Goal: Task Accomplishment & Management: Manage account settings

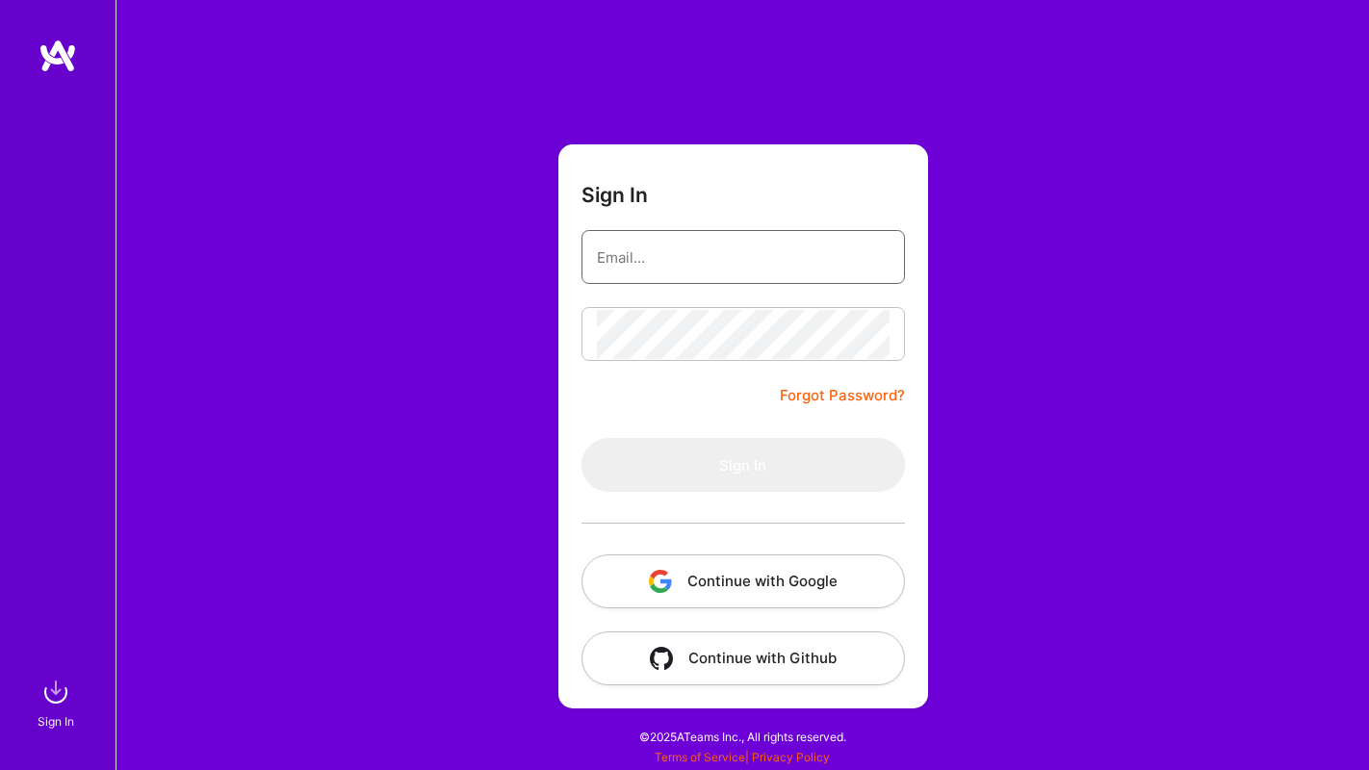
type input "[EMAIL_ADDRESS][DOMAIN_NAME]"
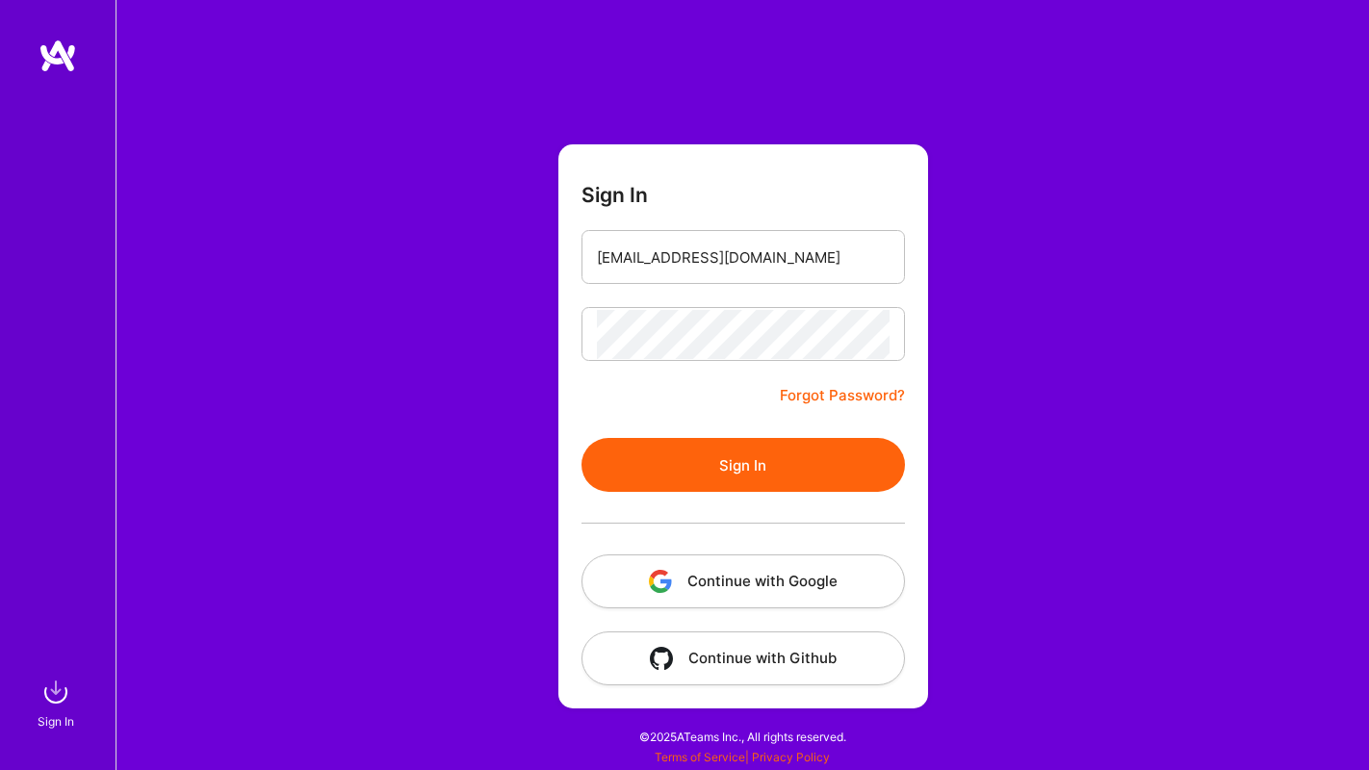
click at [707, 452] on button "Sign In" at bounding box center [744, 465] width 324 height 54
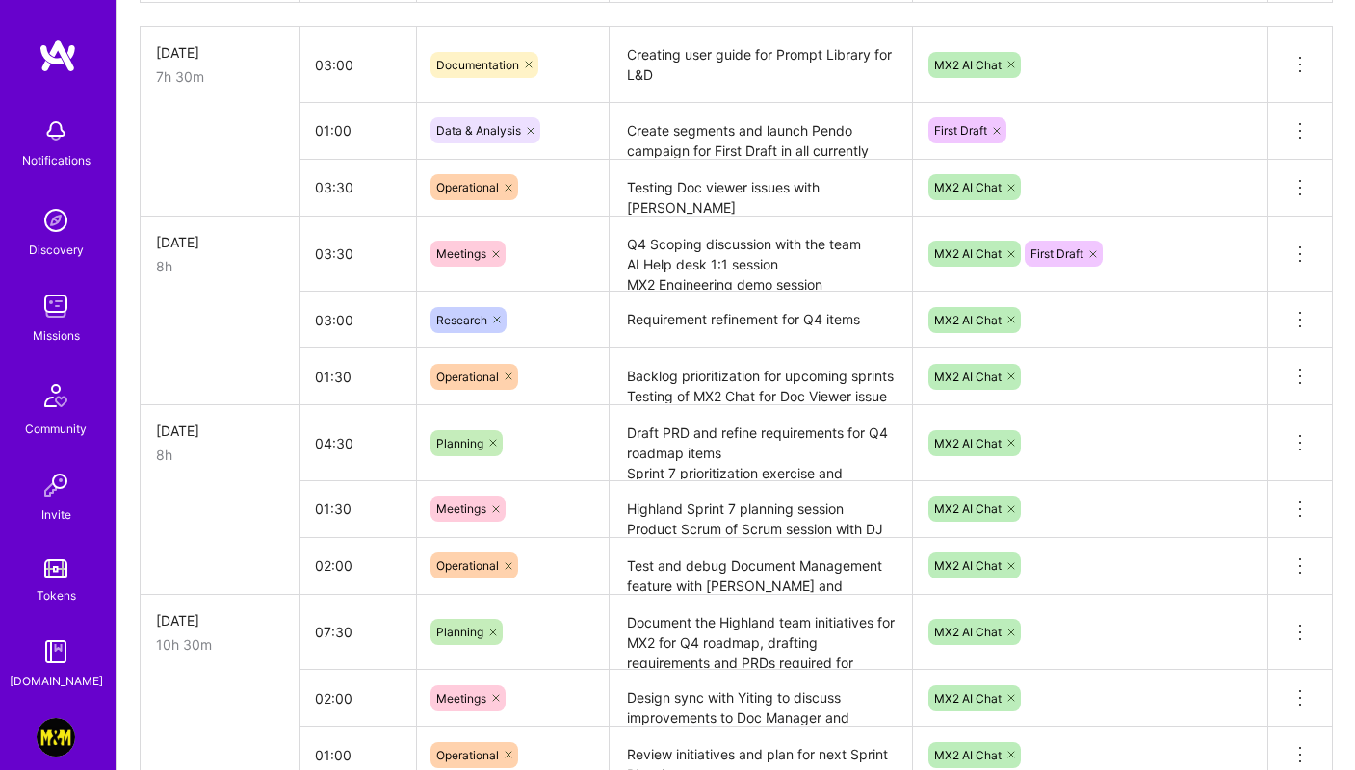
scroll to position [541, 0]
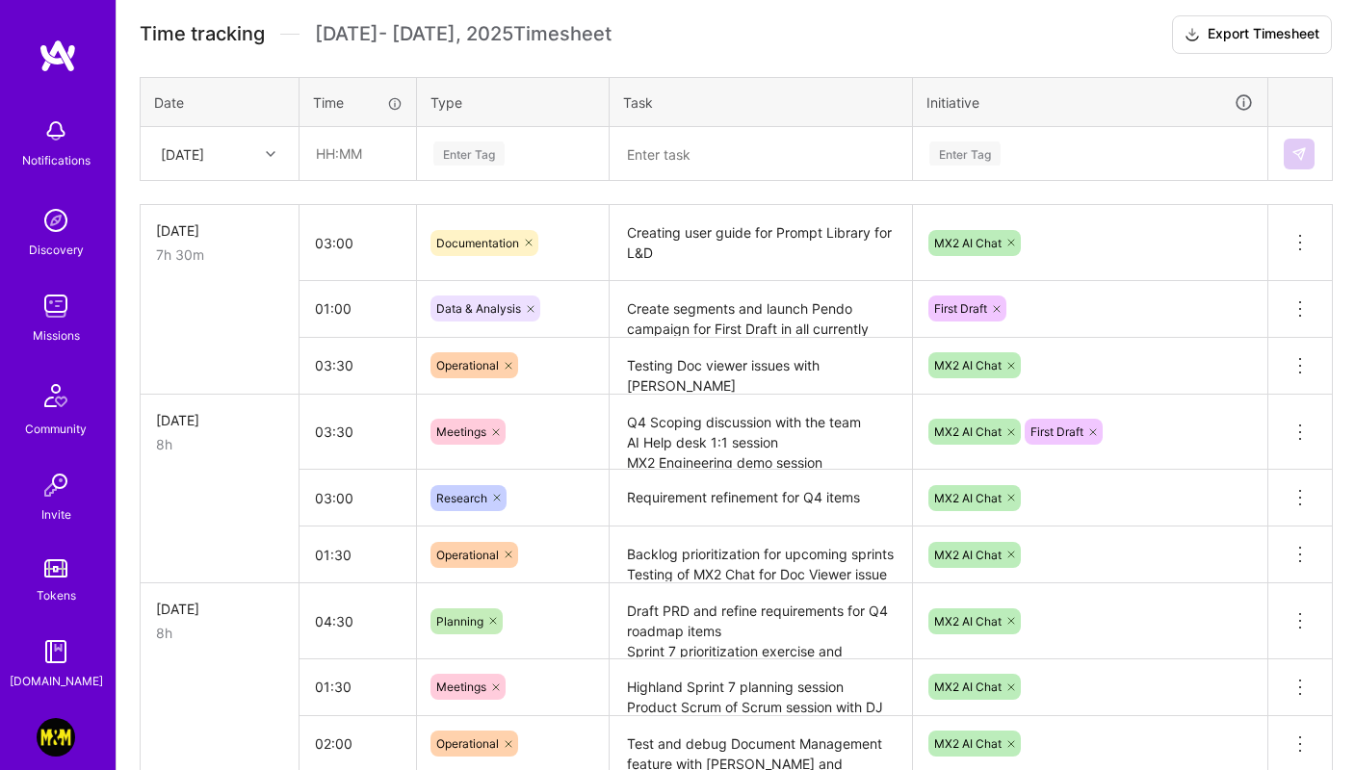
click at [715, 367] on textarea "Testing Doc viewer issues with [PERSON_NAME] Support Prod issues raised by [PER…" at bounding box center [760, 366] width 298 height 53
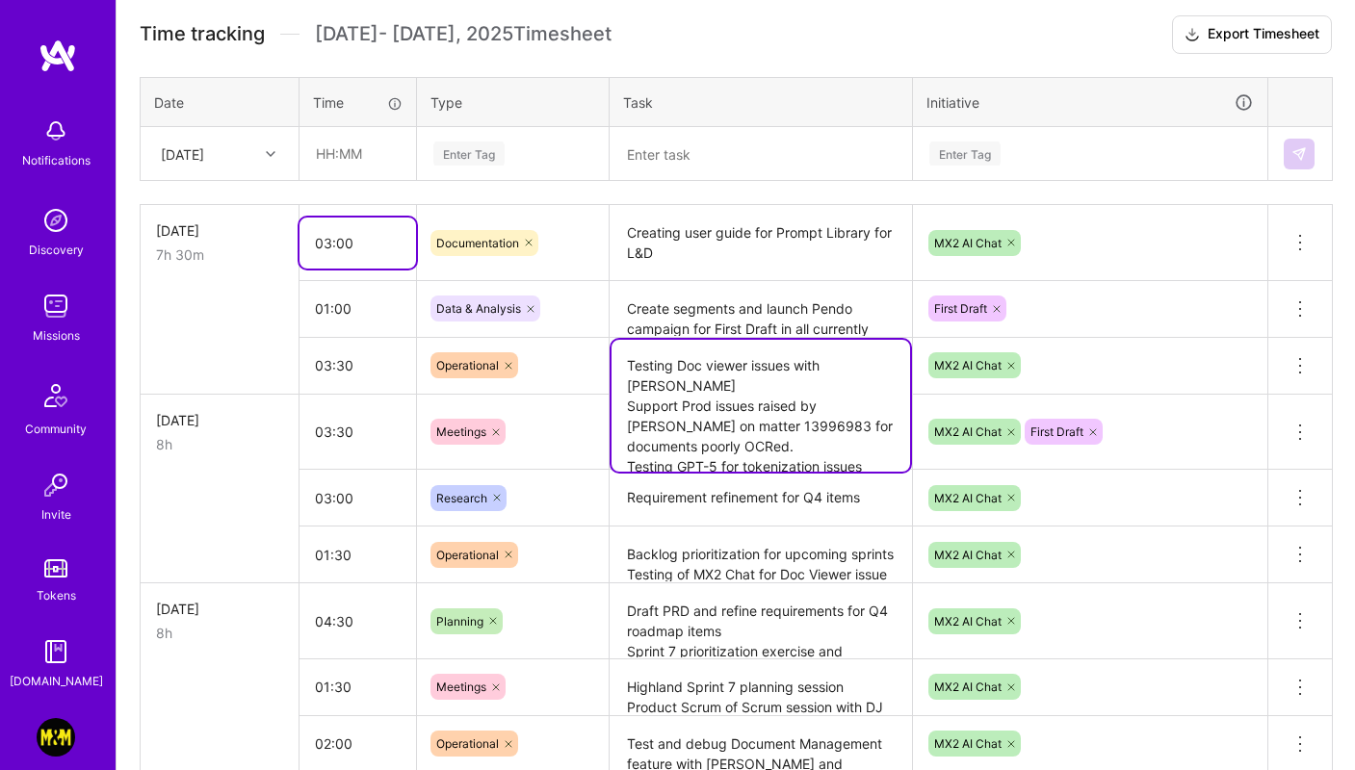
click at [344, 241] on input "03:00" at bounding box center [357, 243] width 117 height 51
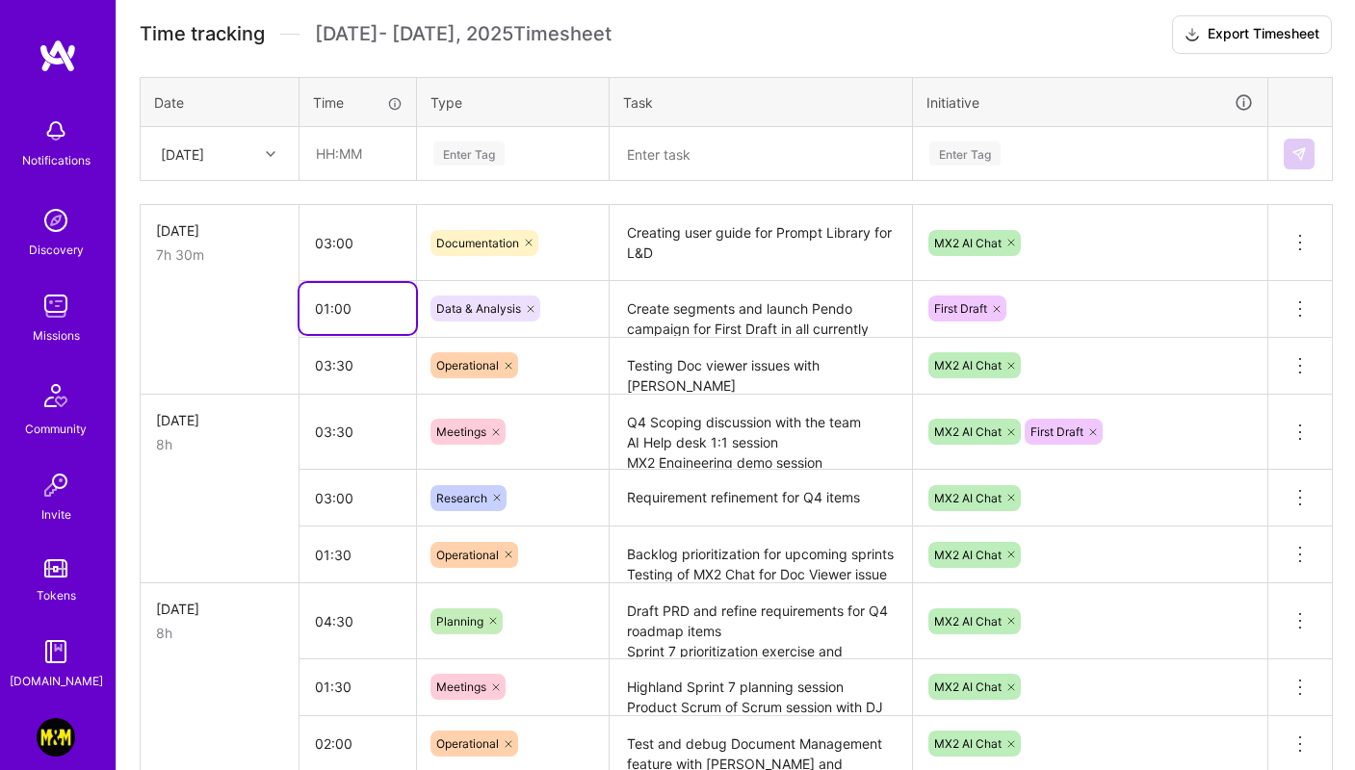
click at [336, 305] on input "01:00" at bounding box center [357, 308] width 117 height 51
type input "01:30"
click at [254, 290] on td at bounding box center [220, 308] width 159 height 57
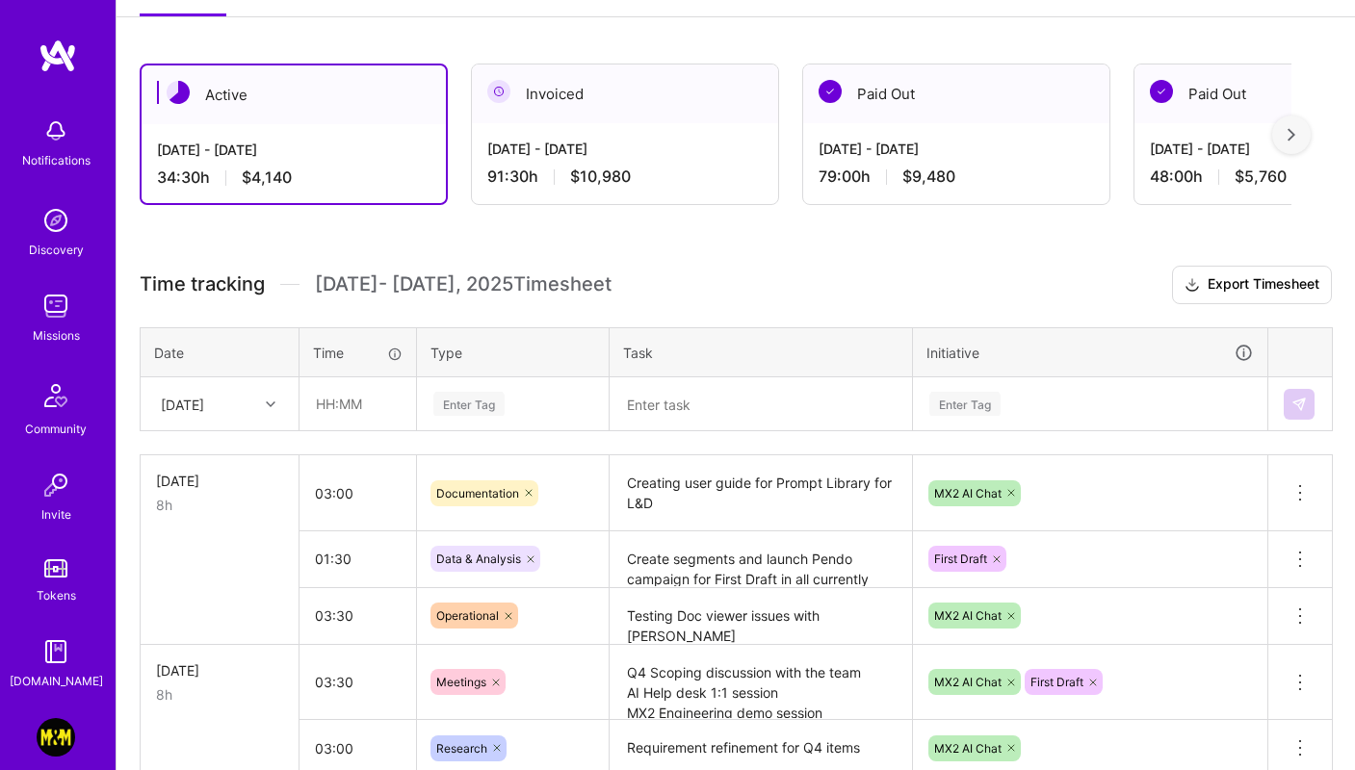
scroll to position [297, 0]
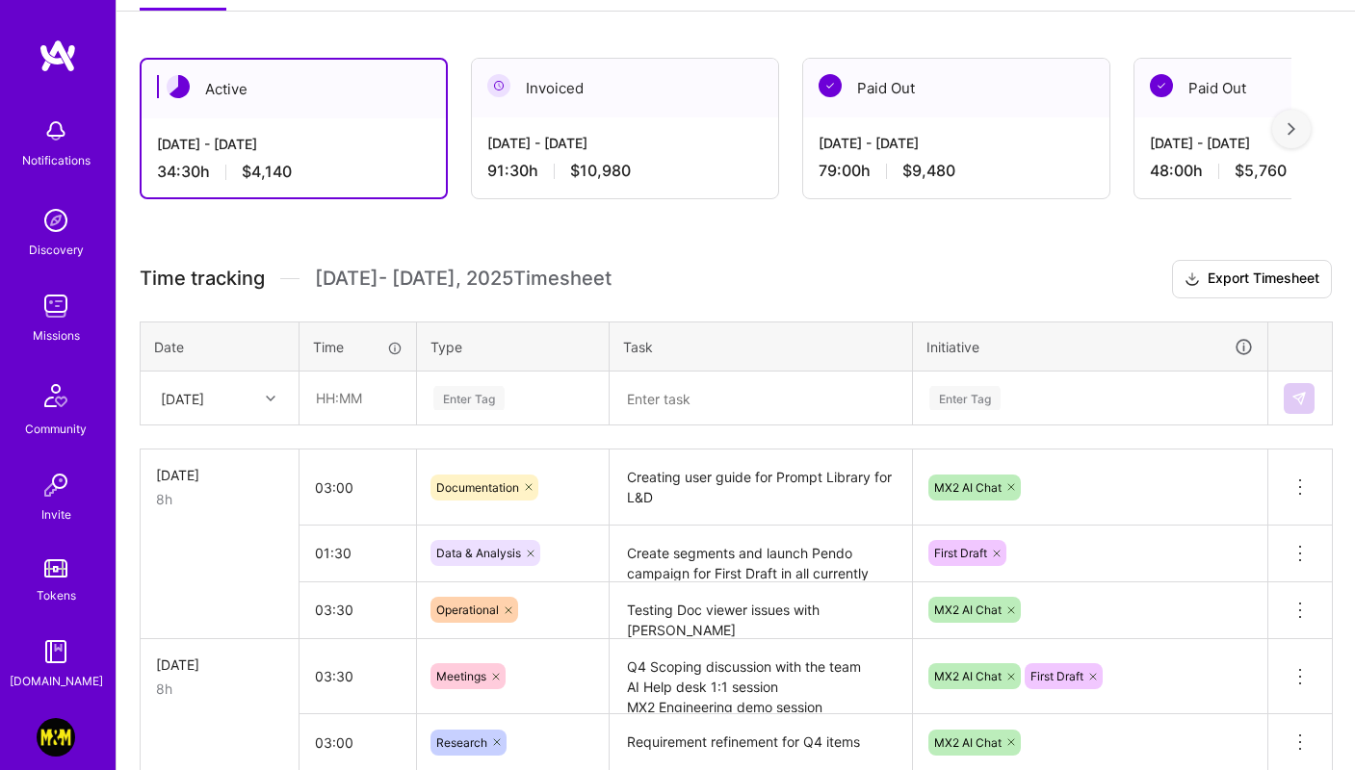
click at [204, 392] on div "[DATE]" at bounding box center [182, 398] width 43 height 20
click at [194, 627] on div "[DATE]" at bounding box center [220, 631] width 156 height 36
click at [352, 393] on input "text" at bounding box center [357, 398] width 115 height 51
type input "02:00"
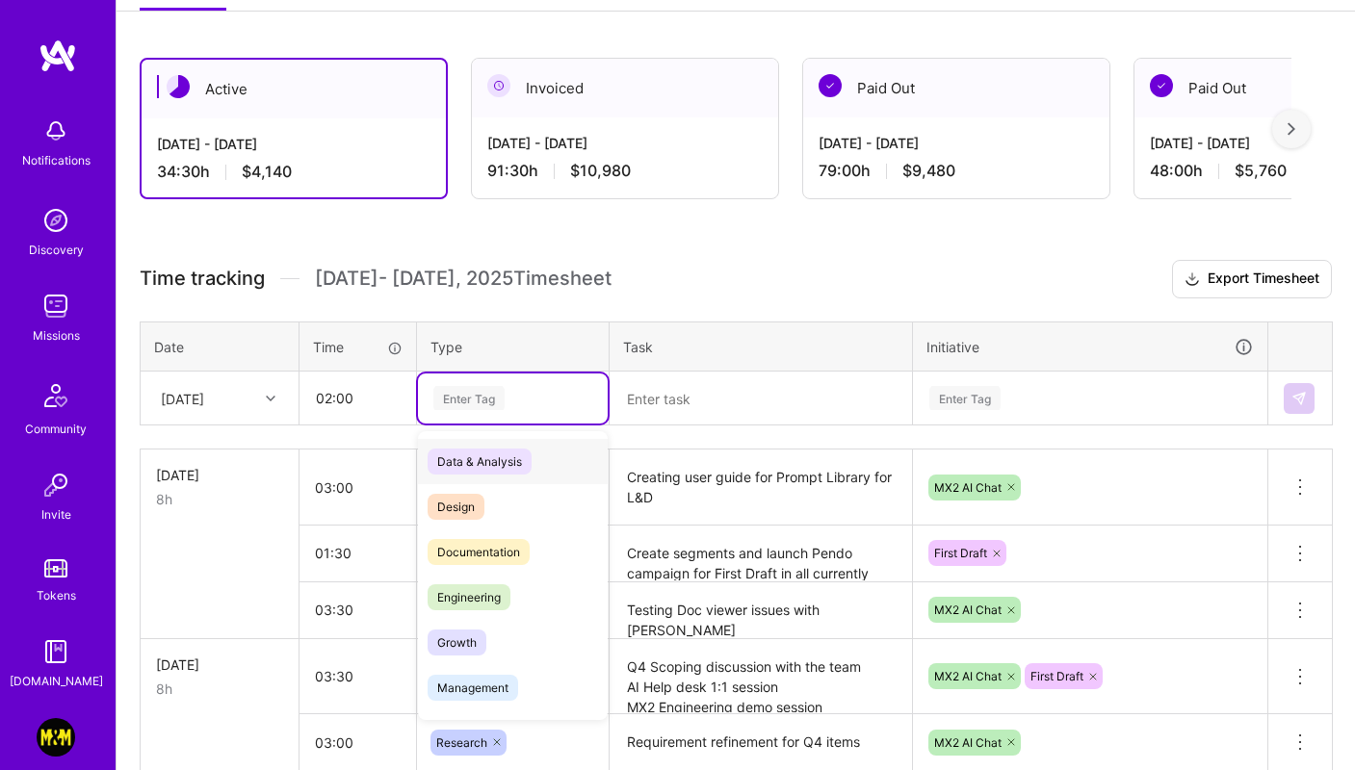
click at [483, 411] on div "Enter Tag" at bounding box center [513, 399] width 190 height 50
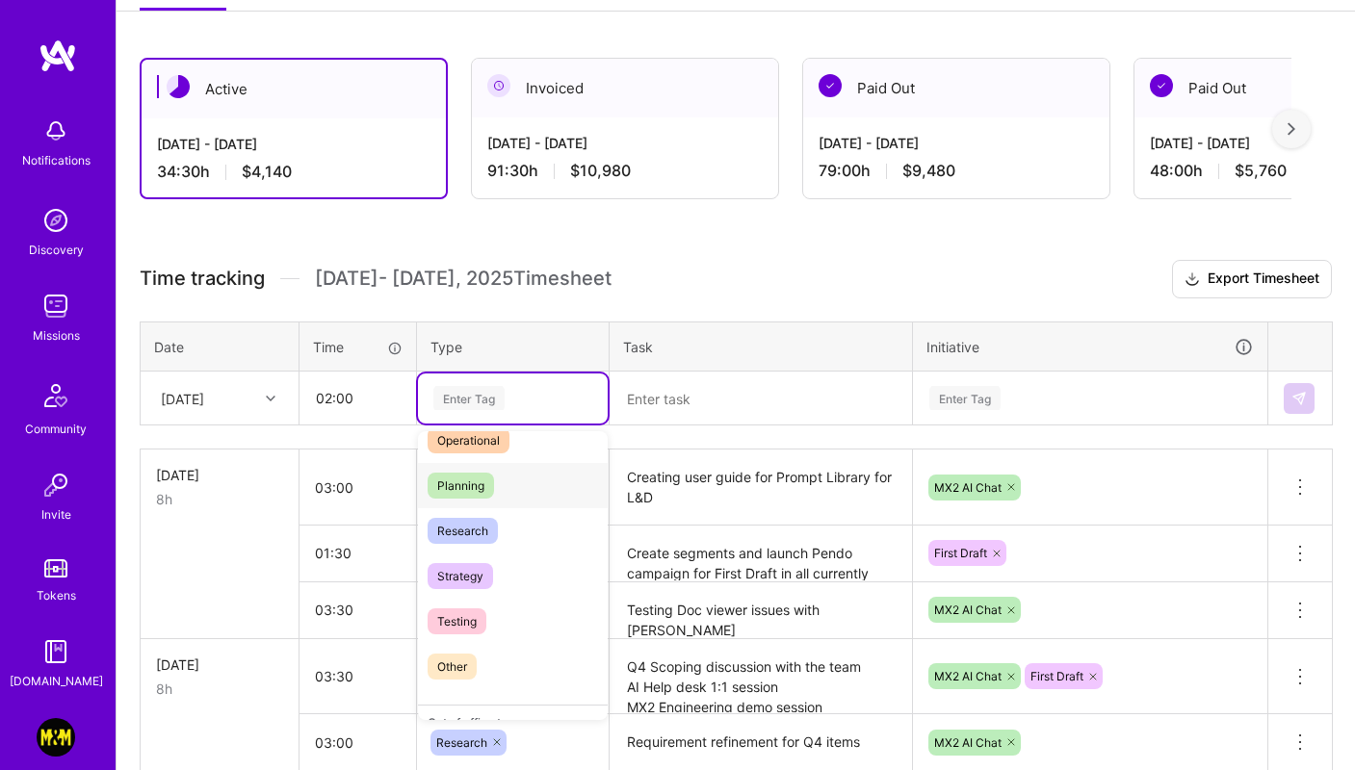
scroll to position [364, 0]
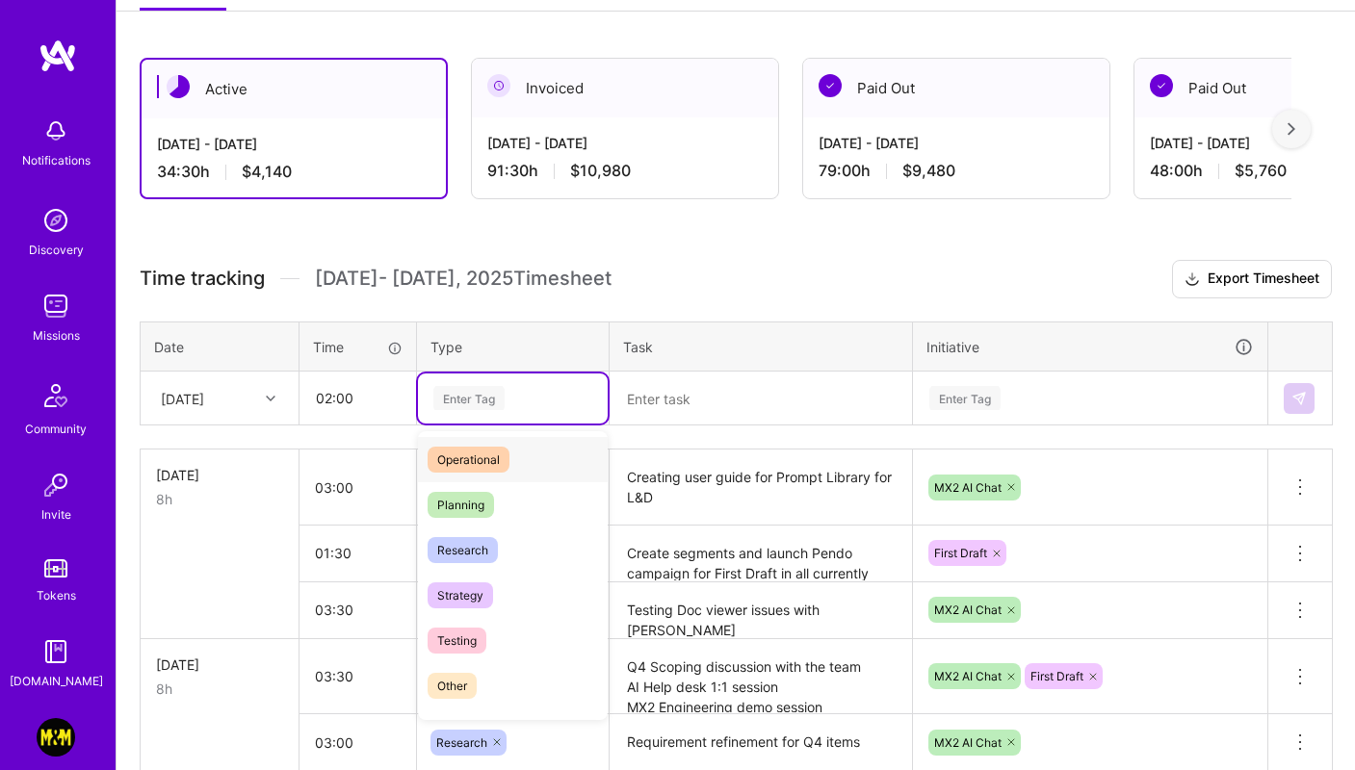
click at [501, 456] on span "Operational" at bounding box center [468, 460] width 82 height 26
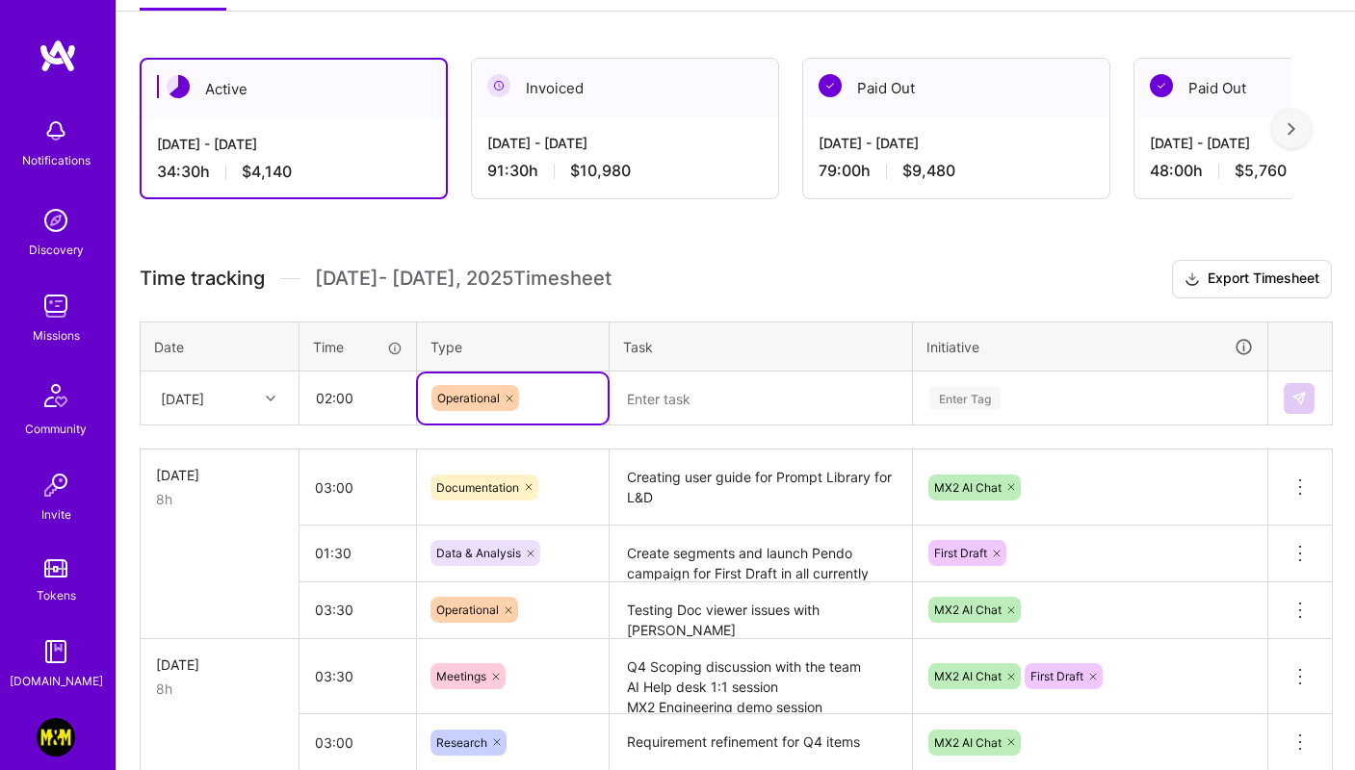
click at [683, 401] on textarea at bounding box center [760, 399] width 298 height 50
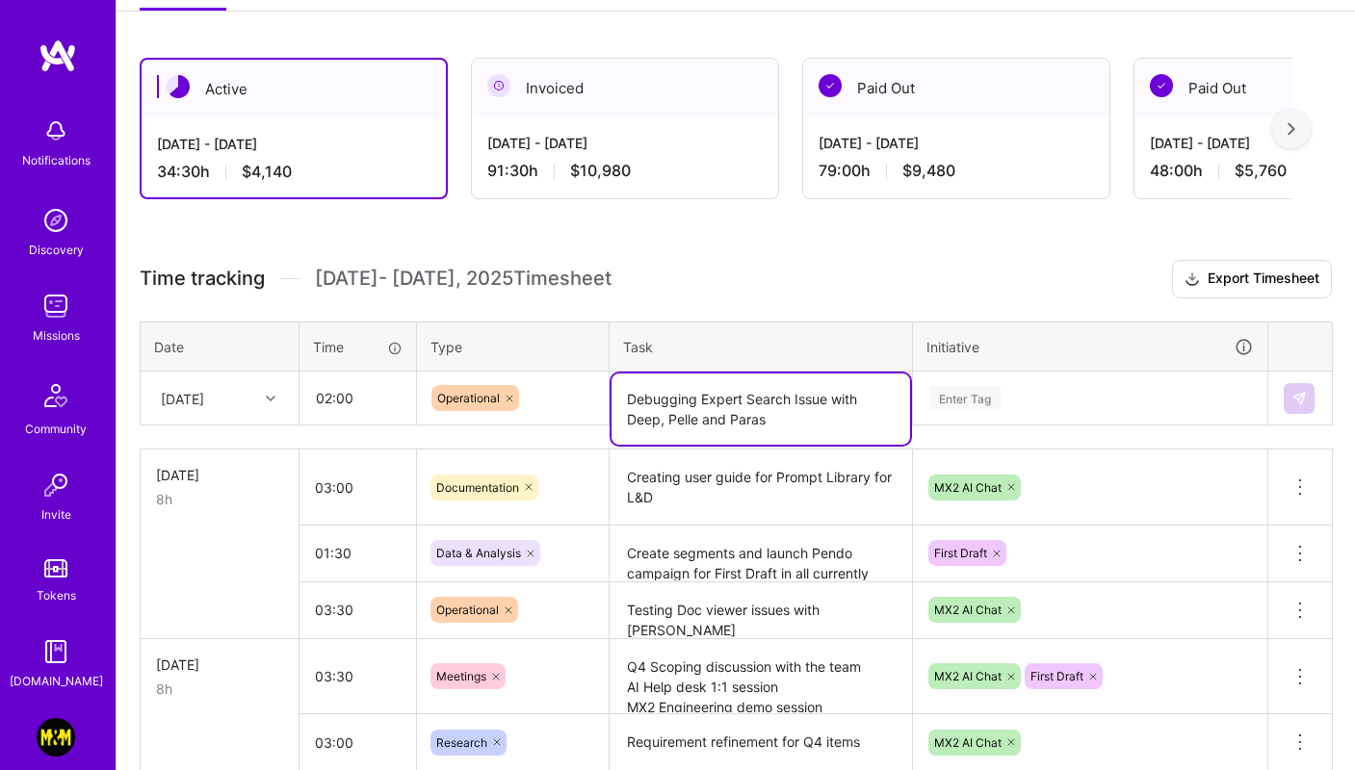
type textarea "Debugging Expert Search Issue with Deep, Pelle and Paras"
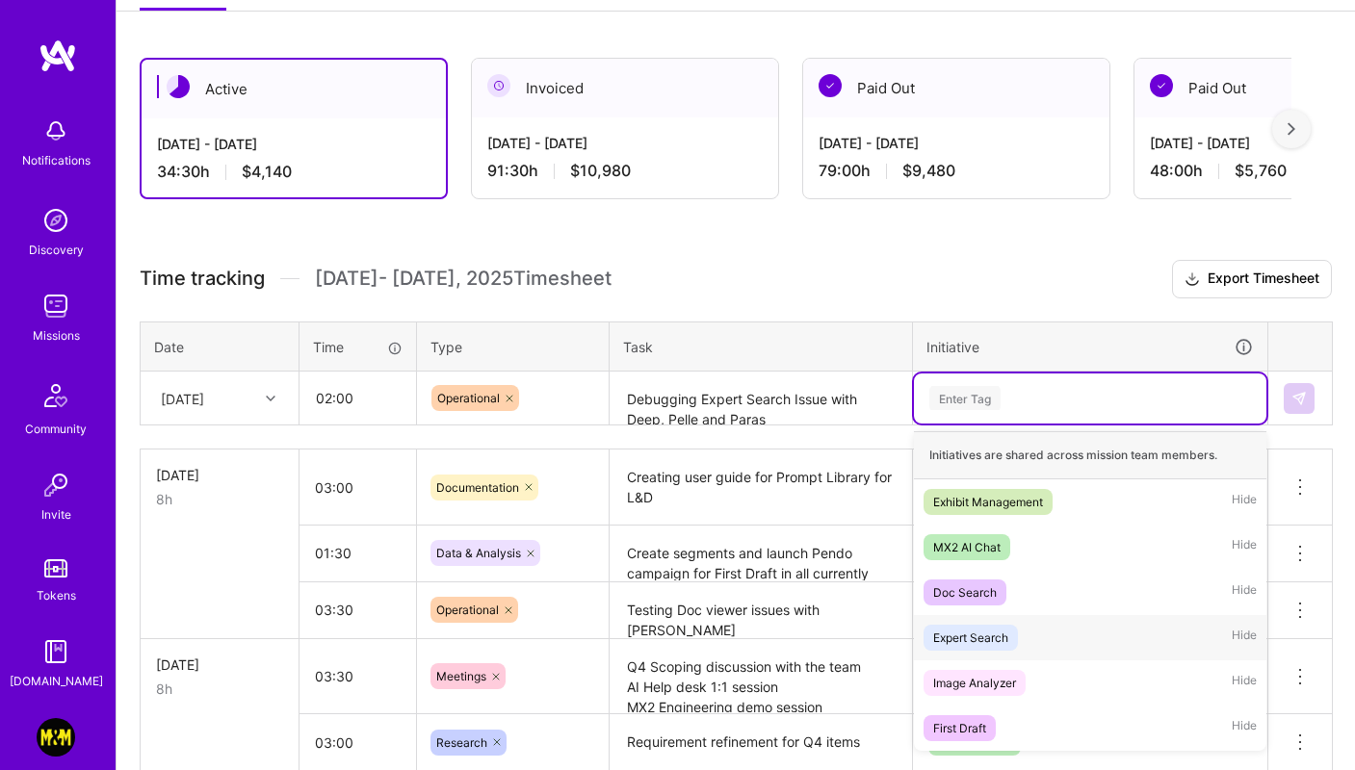
click at [1000, 630] on div "Expert Search" at bounding box center [970, 638] width 75 height 20
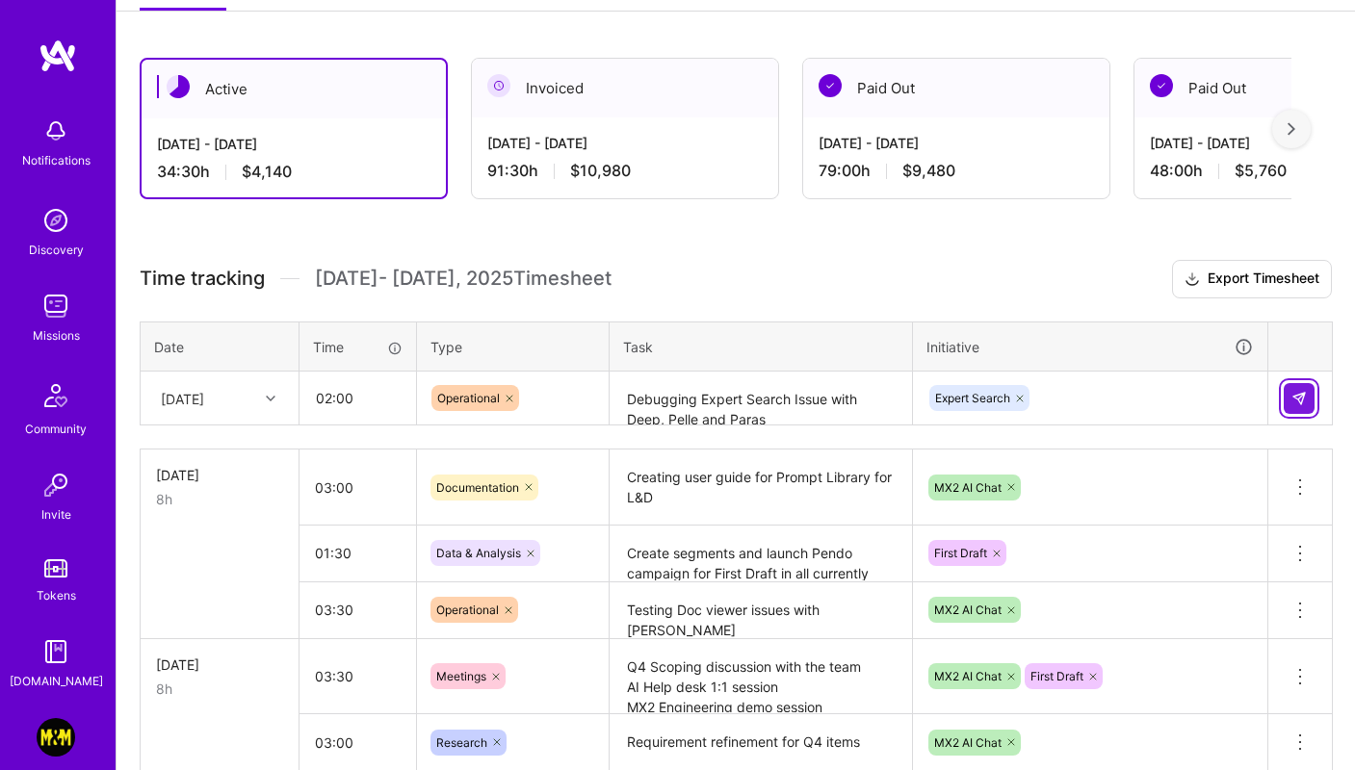
click at [1283, 398] on button at bounding box center [1298, 398] width 31 height 31
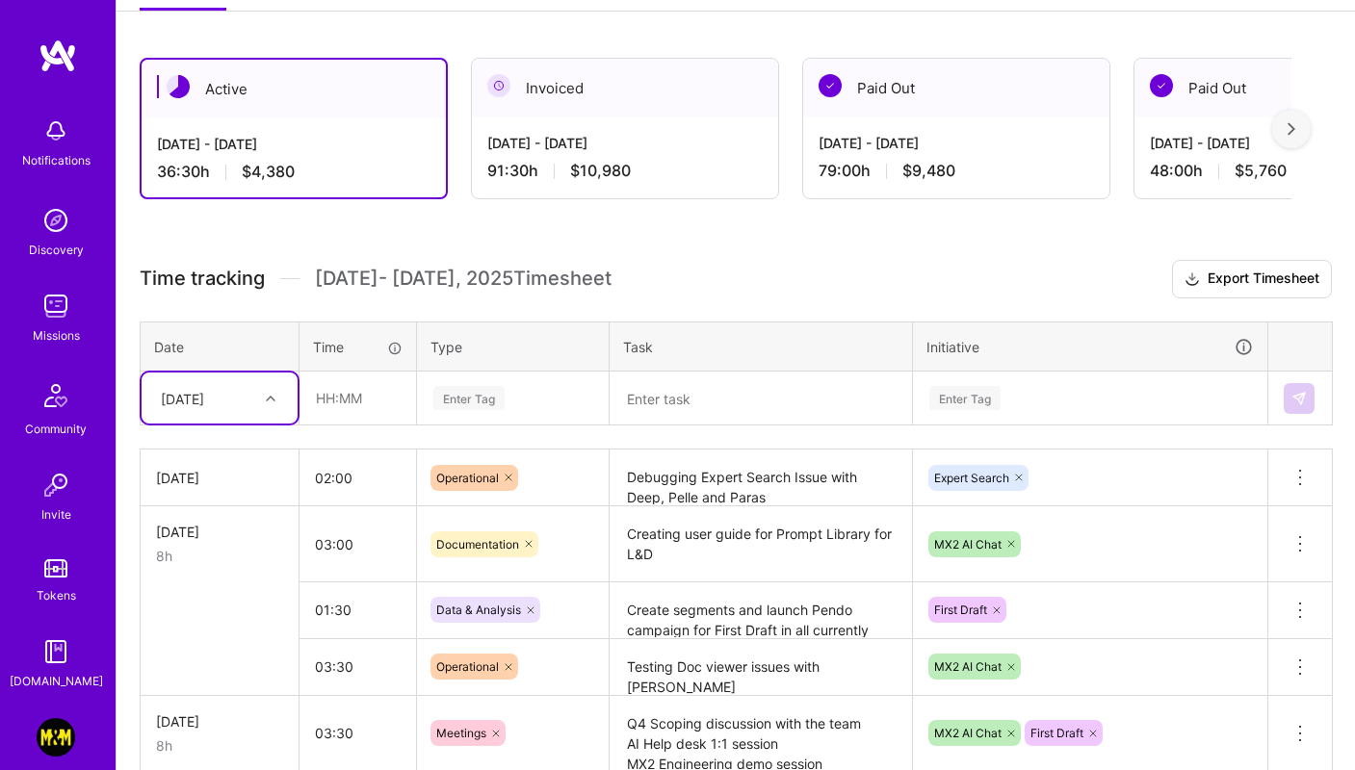
click at [204, 480] on div "[DATE]" at bounding box center [219, 478] width 127 height 20
click at [249, 408] on div "[DATE]" at bounding box center [204, 398] width 107 height 32
click at [205, 628] on div "[DATE]" at bounding box center [220, 631] width 156 height 36
click at [350, 407] on input "text" at bounding box center [357, 398] width 115 height 51
type input "02:00"
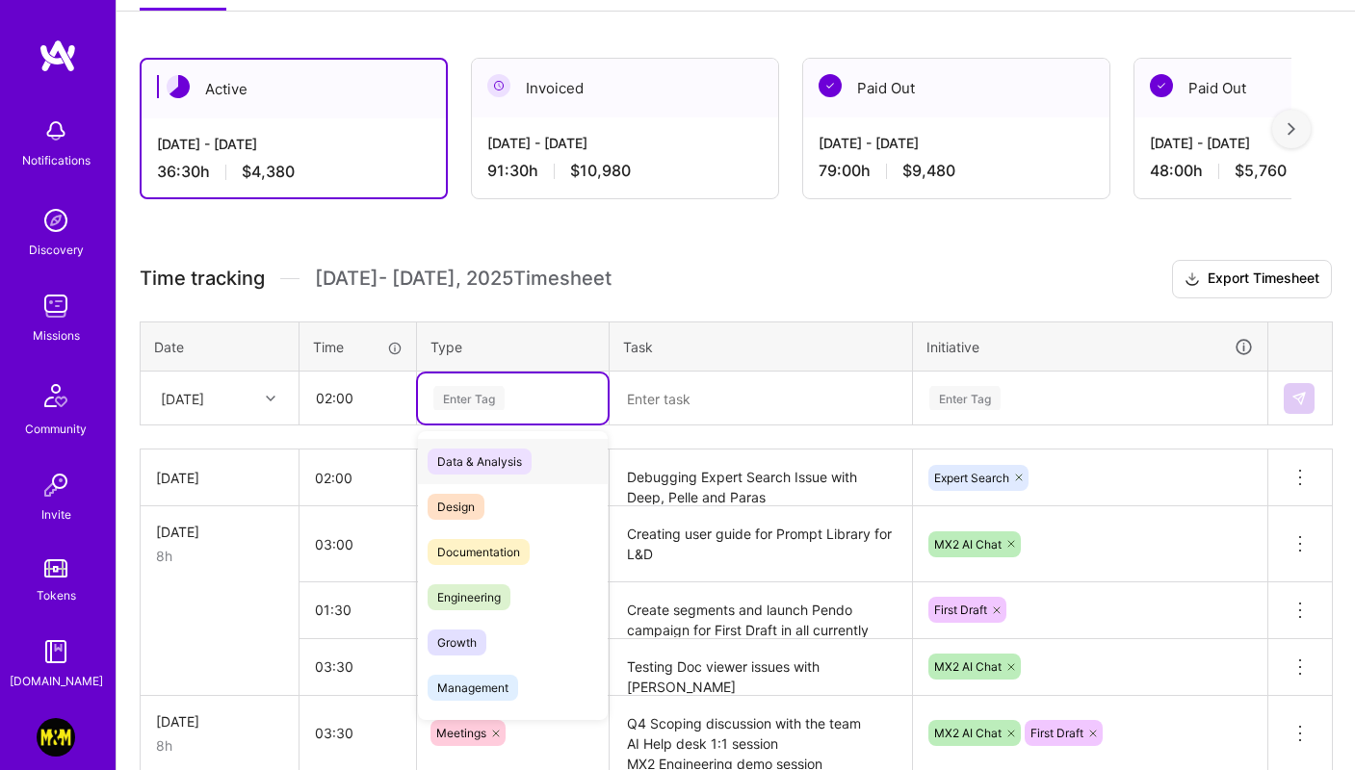
click at [500, 397] on div "Enter Tag" at bounding box center [468, 398] width 71 height 30
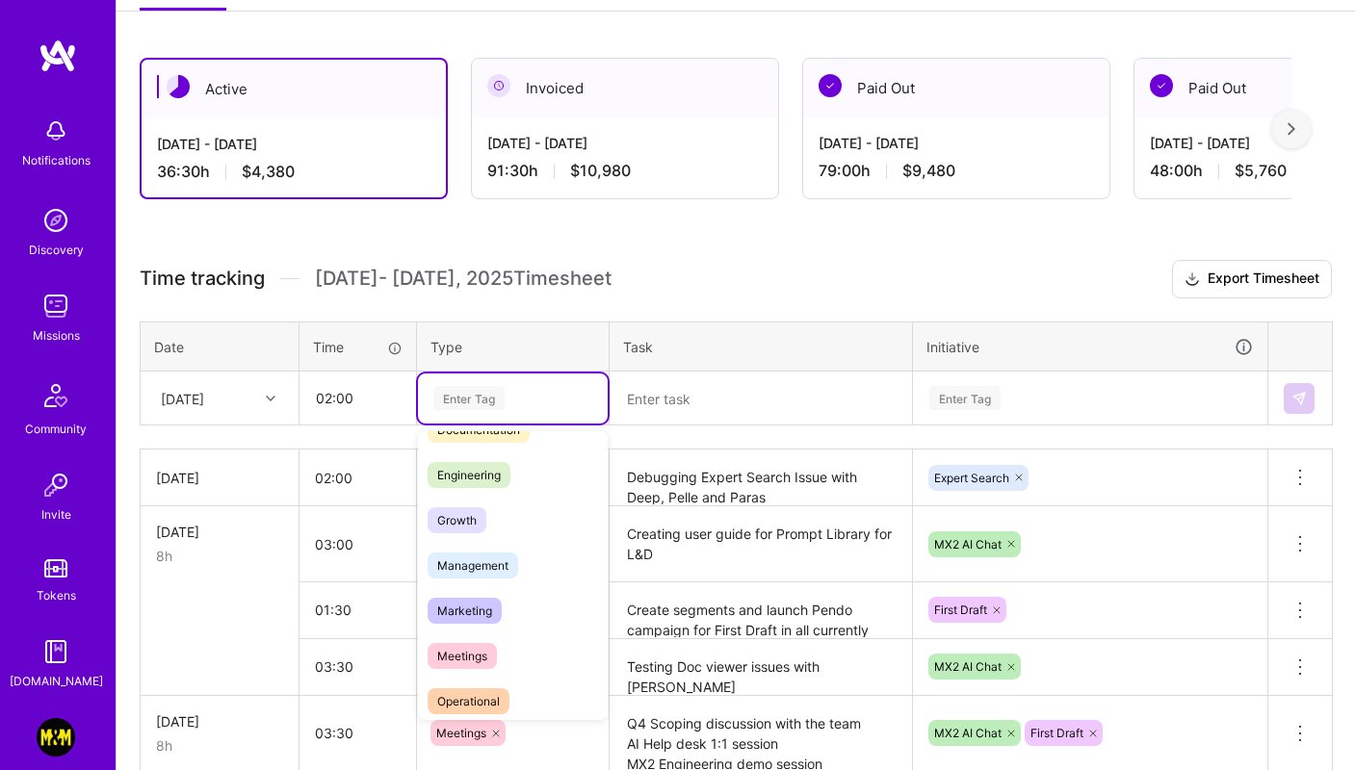
scroll to position [167, 0]
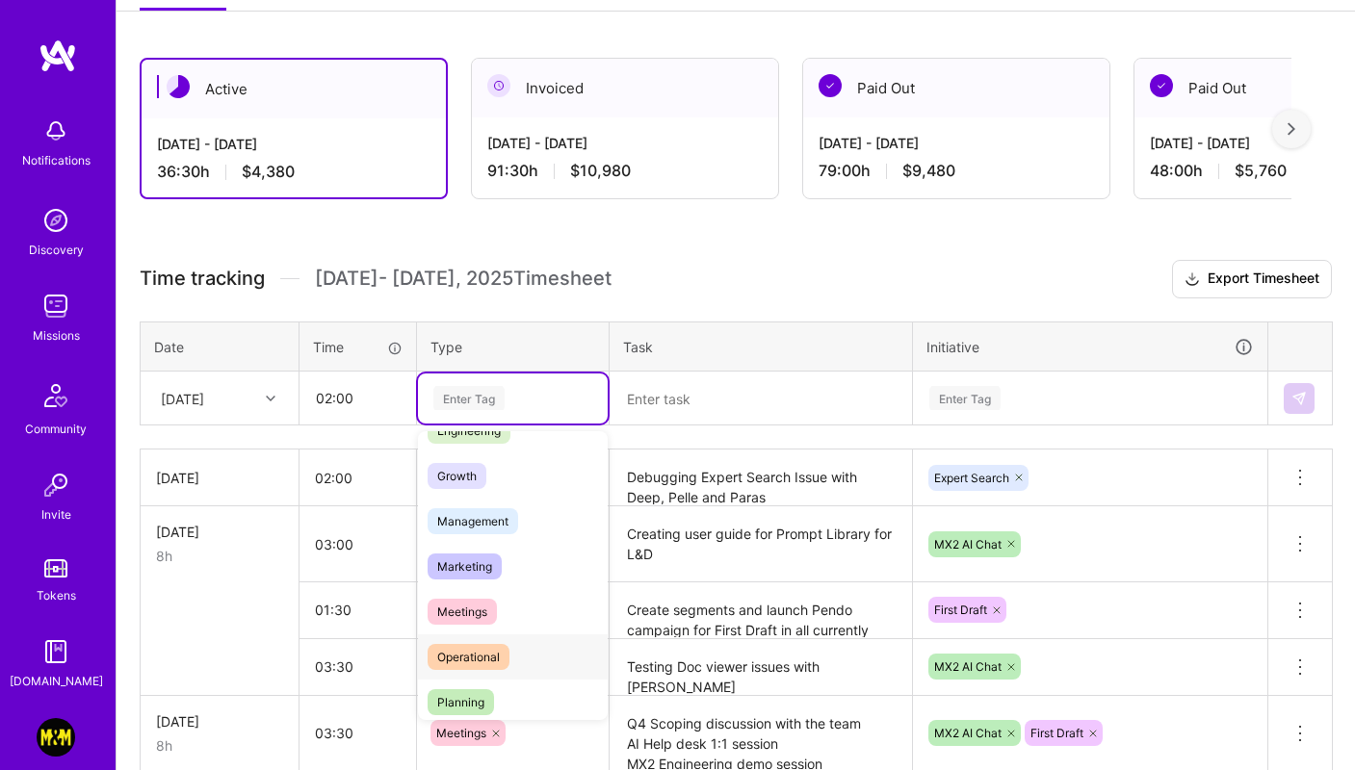
click at [464, 644] on span "Operational" at bounding box center [468, 657] width 82 height 26
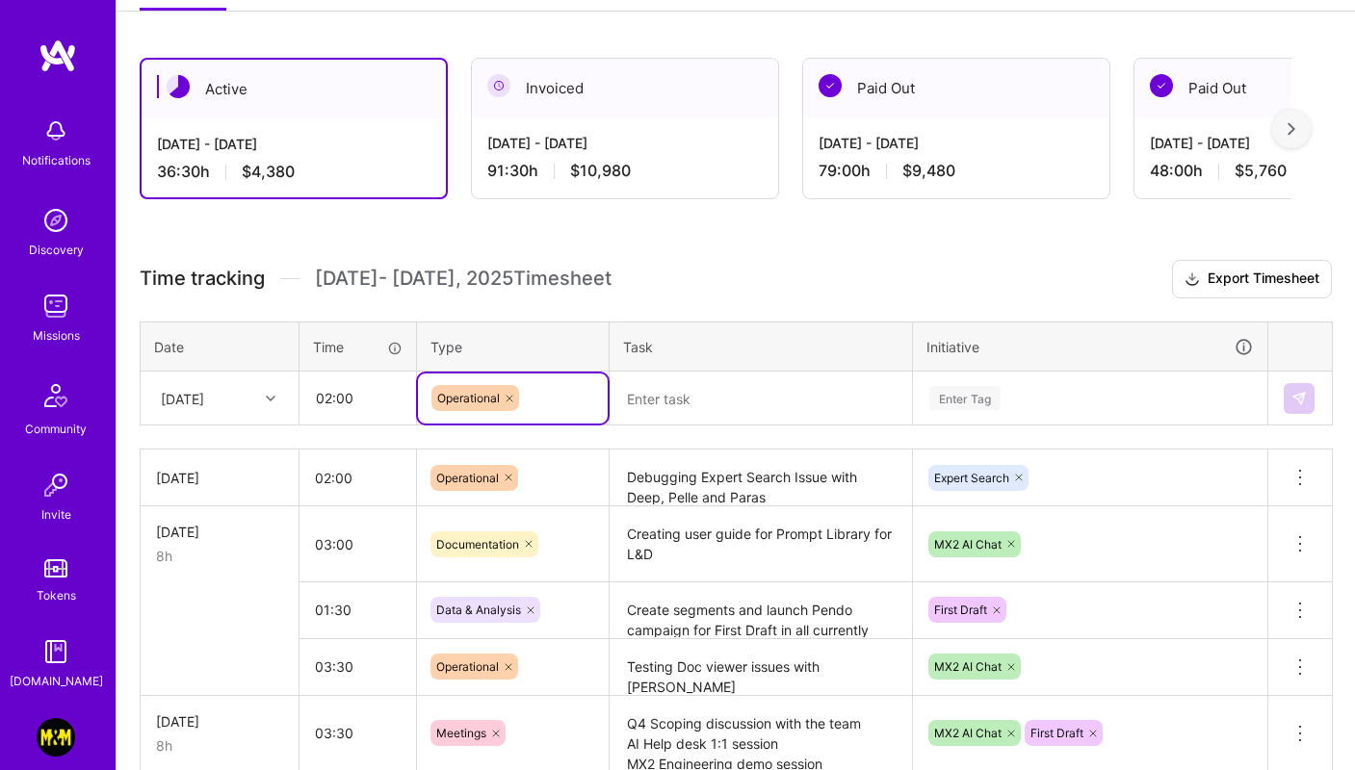
click at [692, 470] on textarea "Debugging Expert Search Issue with Deep, Pelle and Paras" at bounding box center [760, 478] width 298 height 53
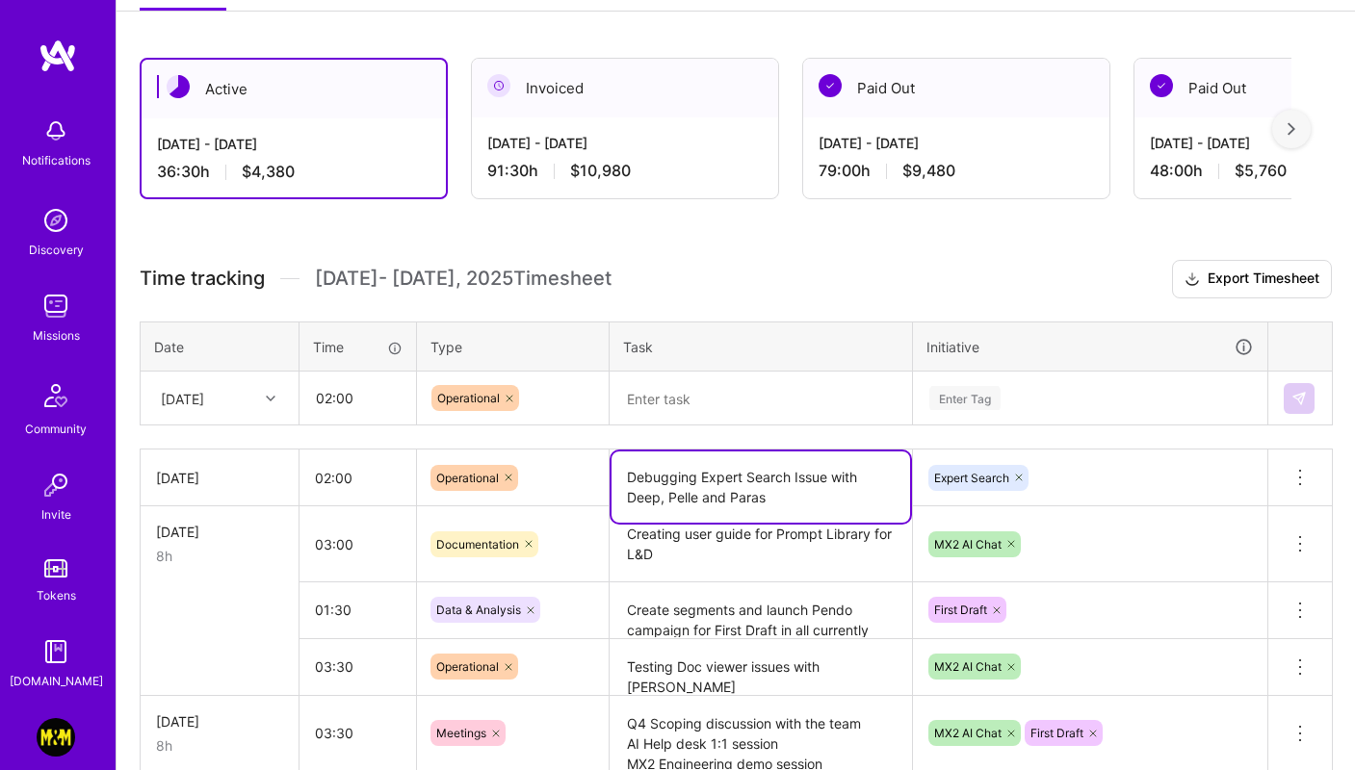
click at [692, 470] on textarea "Debugging Expert Search Issue with Deep, Pelle and Paras" at bounding box center [760, 487] width 298 height 71
click at [677, 401] on textarea at bounding box center [760, 399] width 298 height 51
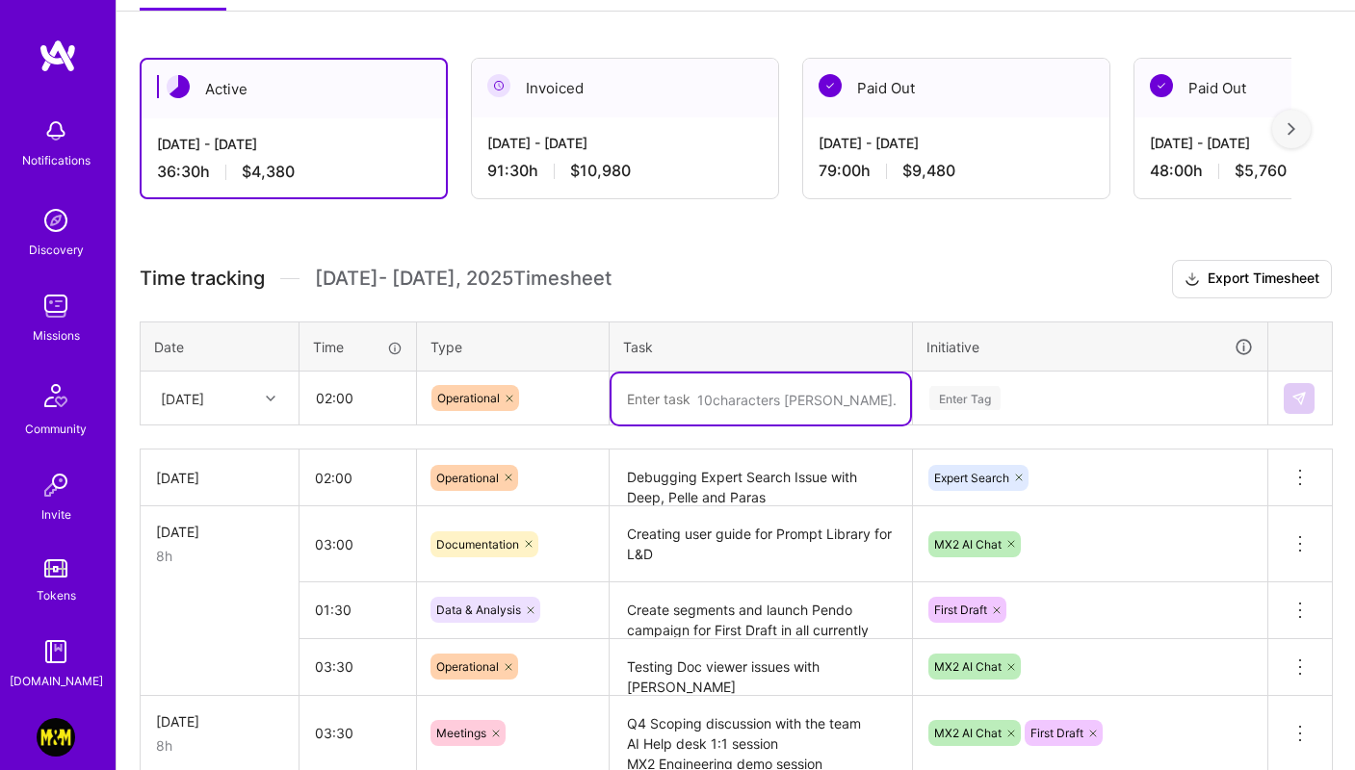
paste textarea "Debugging Expert Search Issue with Deep, Pelle and Paras"
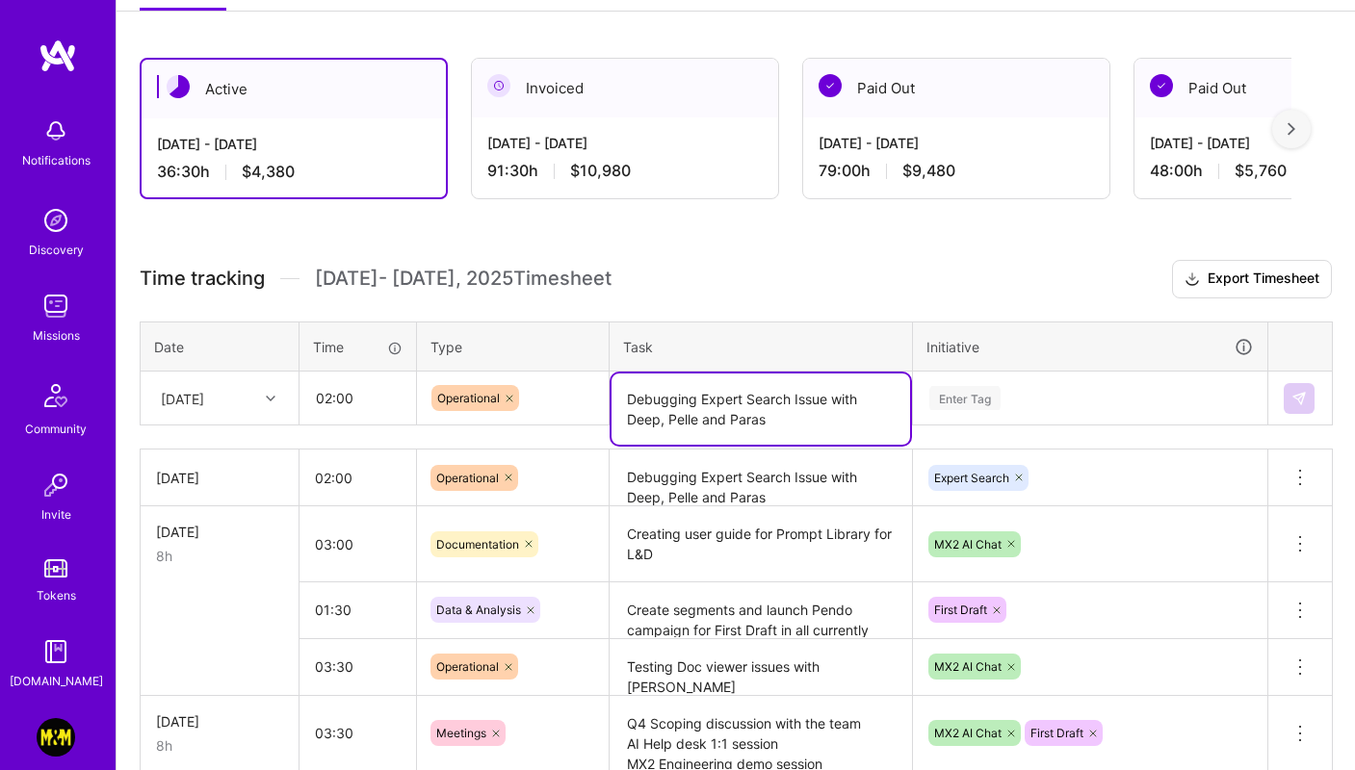
type textarea "Debugging Expert Search Issue with Deep, Pelle and Paras"
click at [981, 389] on div "Enter Tag" at bounding box center [964, 398] width 71 height 30
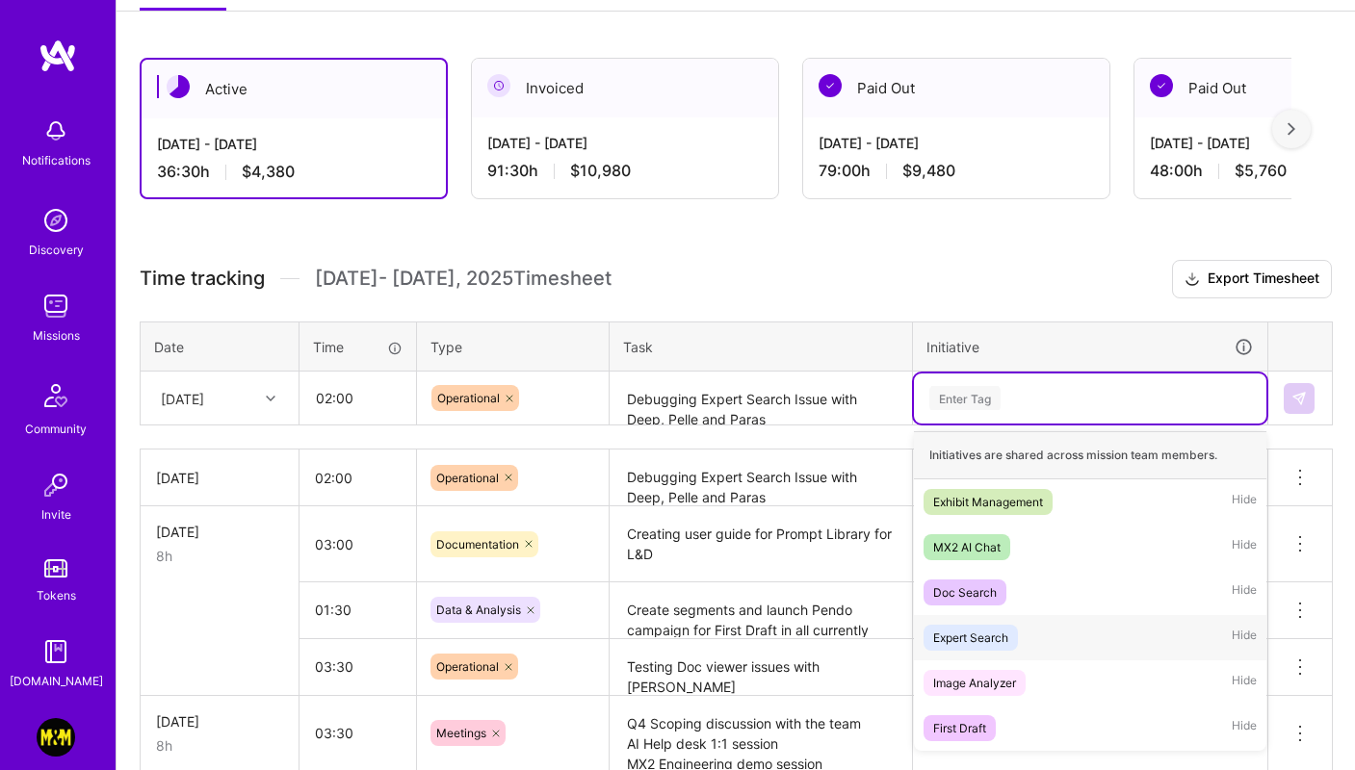
click at [977, 642] on div "Expert Search" at bounding box center [970, 638] width 75 height 20
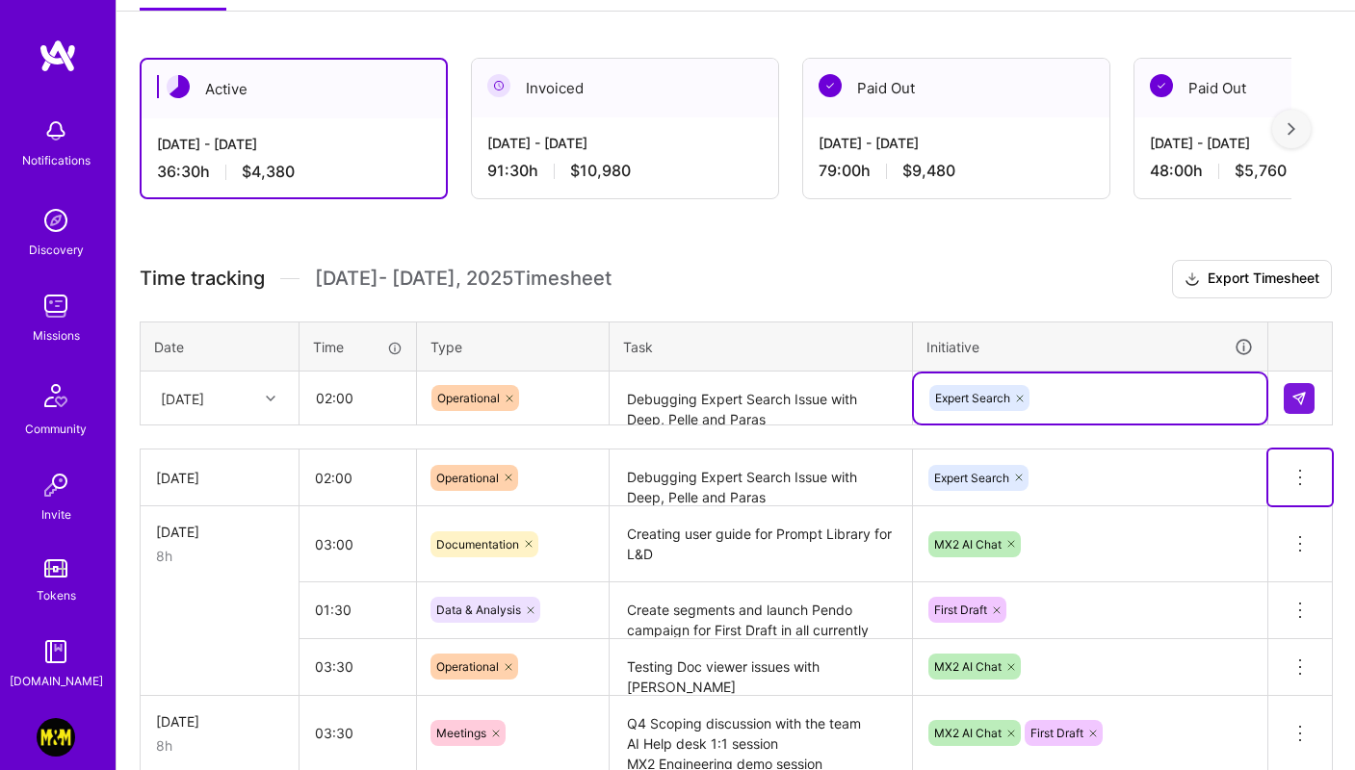
click at [1299, 476] on icon at bounding box center [1299, 477] width 23 height 23
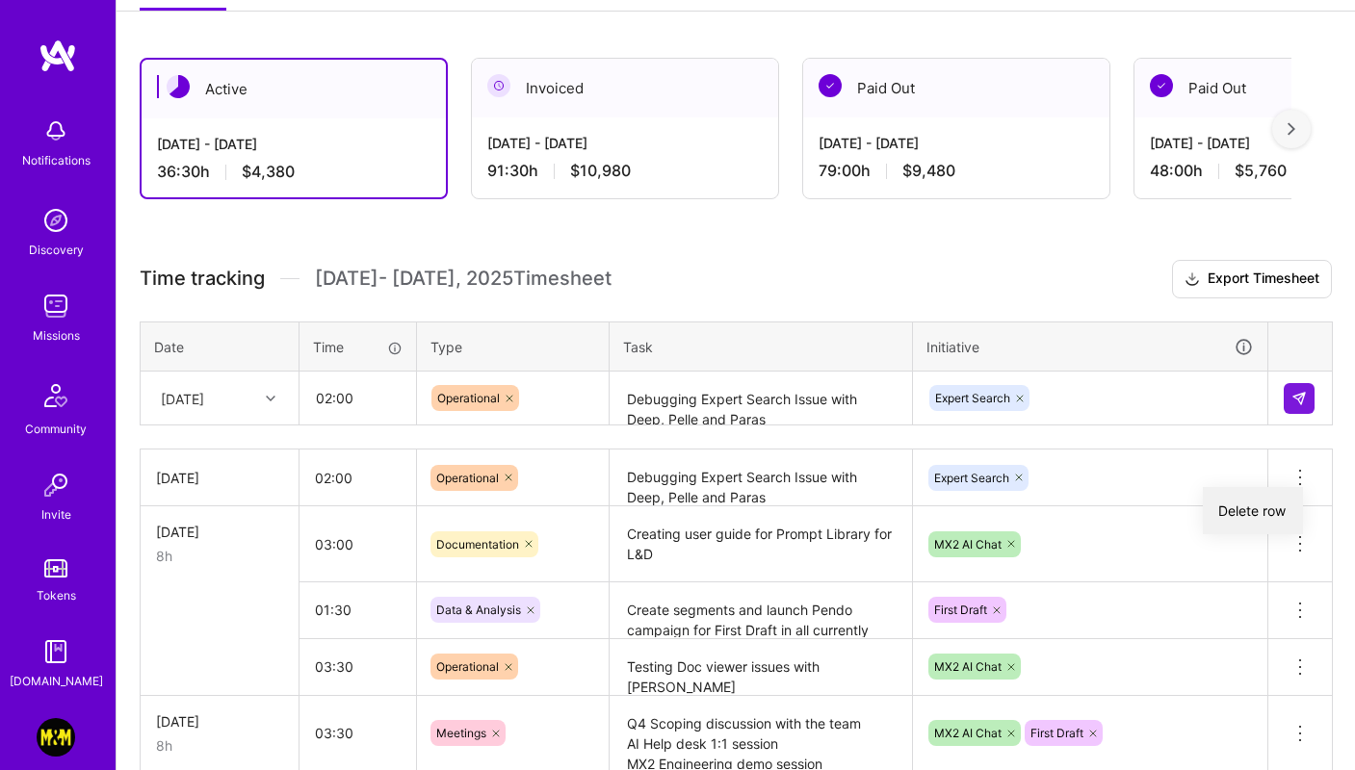
click at [1247, 512] on button "Delete row" at bounding box center [1253, 510] width 100 height 47
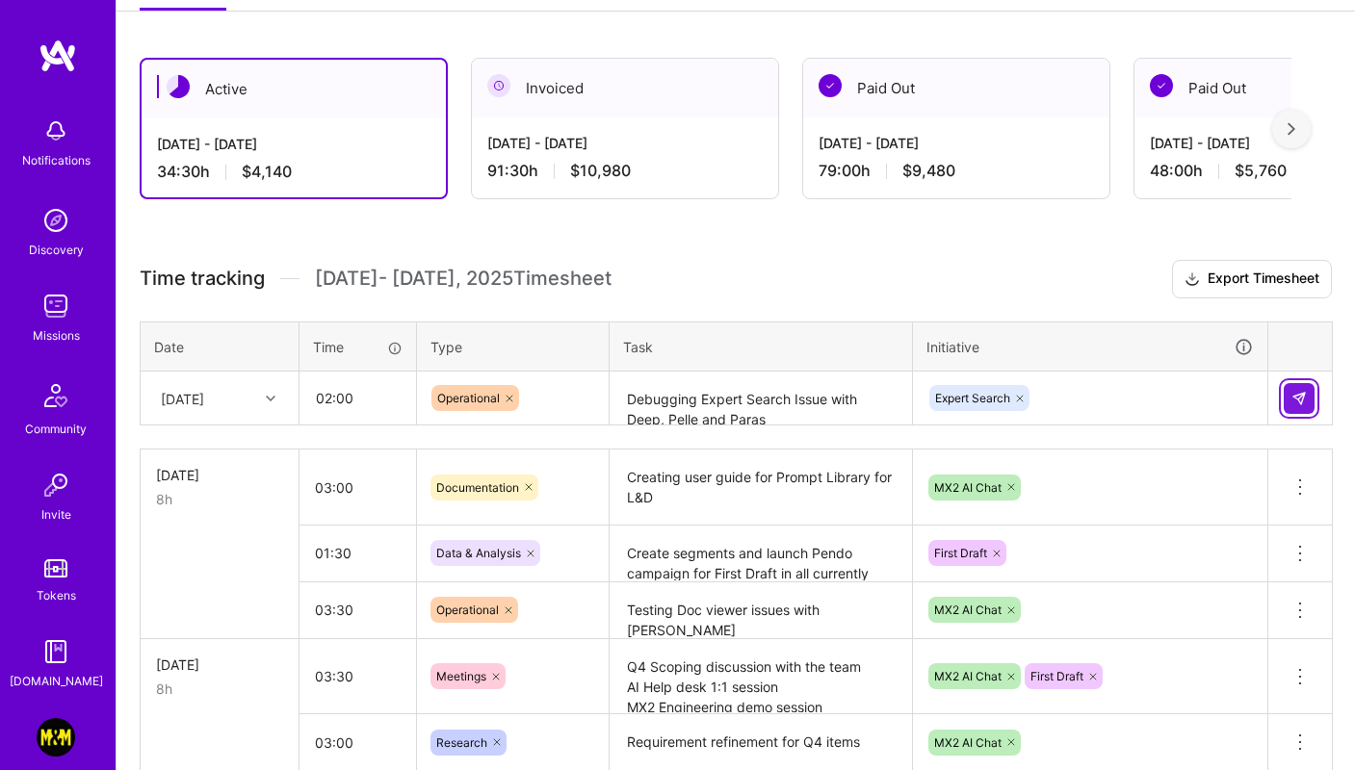
click at [1295, 402] on img at bounding box center [1298, 398] width 15 height 15
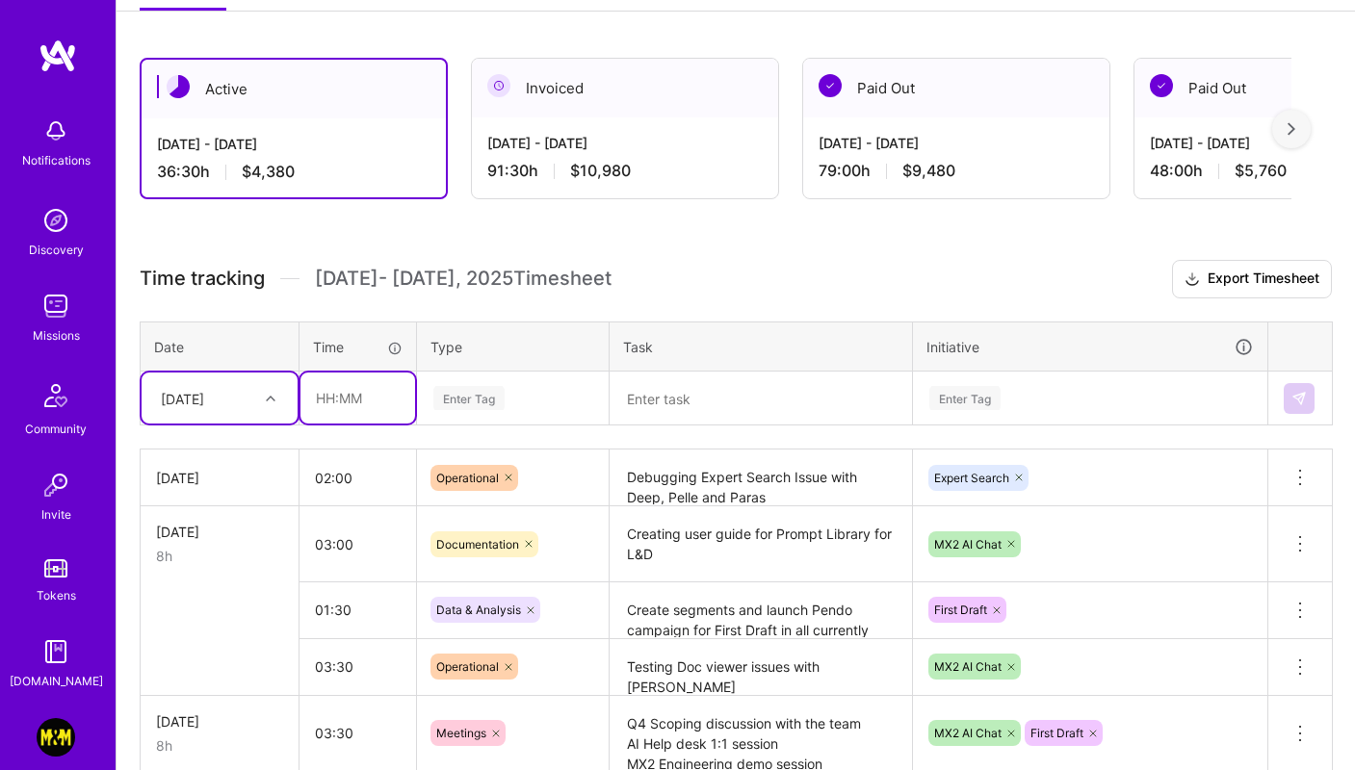
click at [350, 396] on input "text" at bounding box center [357, 398] width 115 height 51
type input "03:00"
click at [505, 409] on div "Enter Tag" at bounding box center [513, 399] width 190 height 50
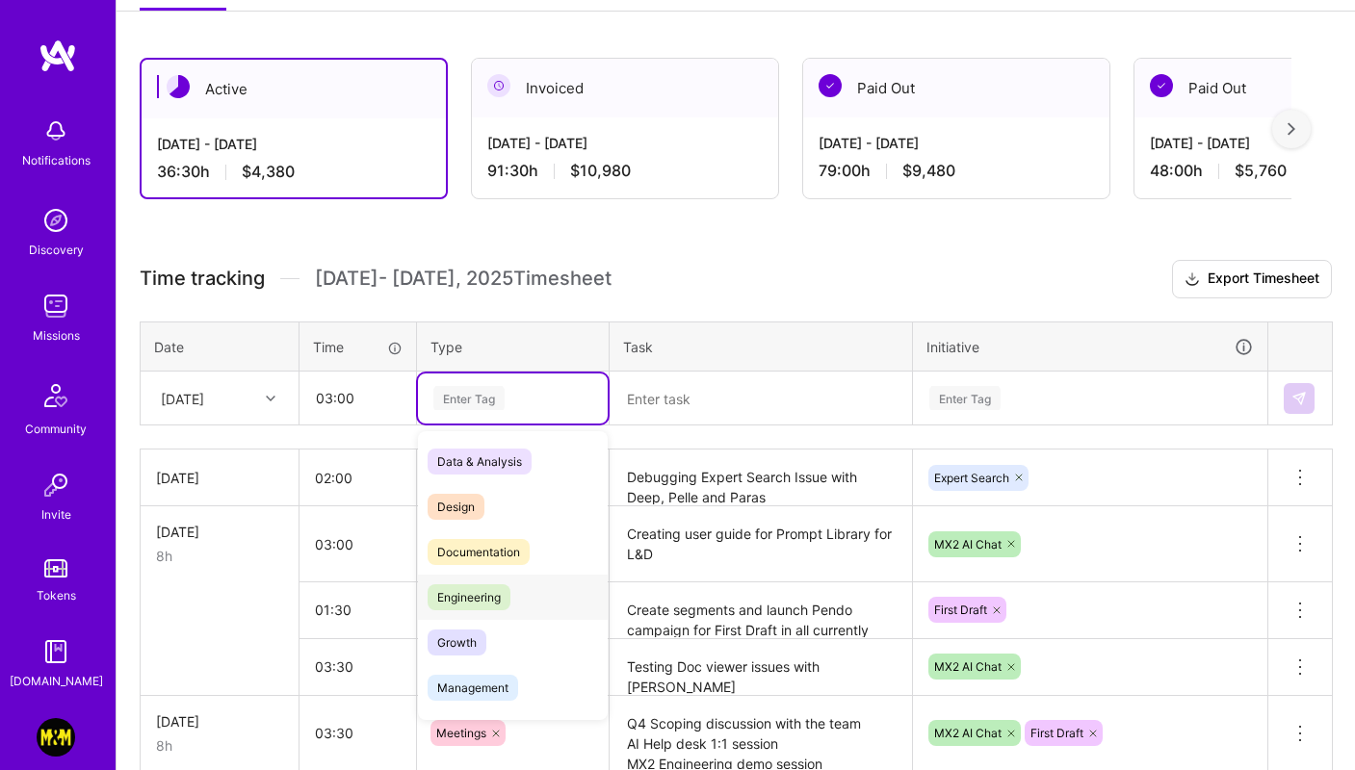
click at [503, 541] on span "Documentation" at bounding box center [478, 552] width 102 height 26
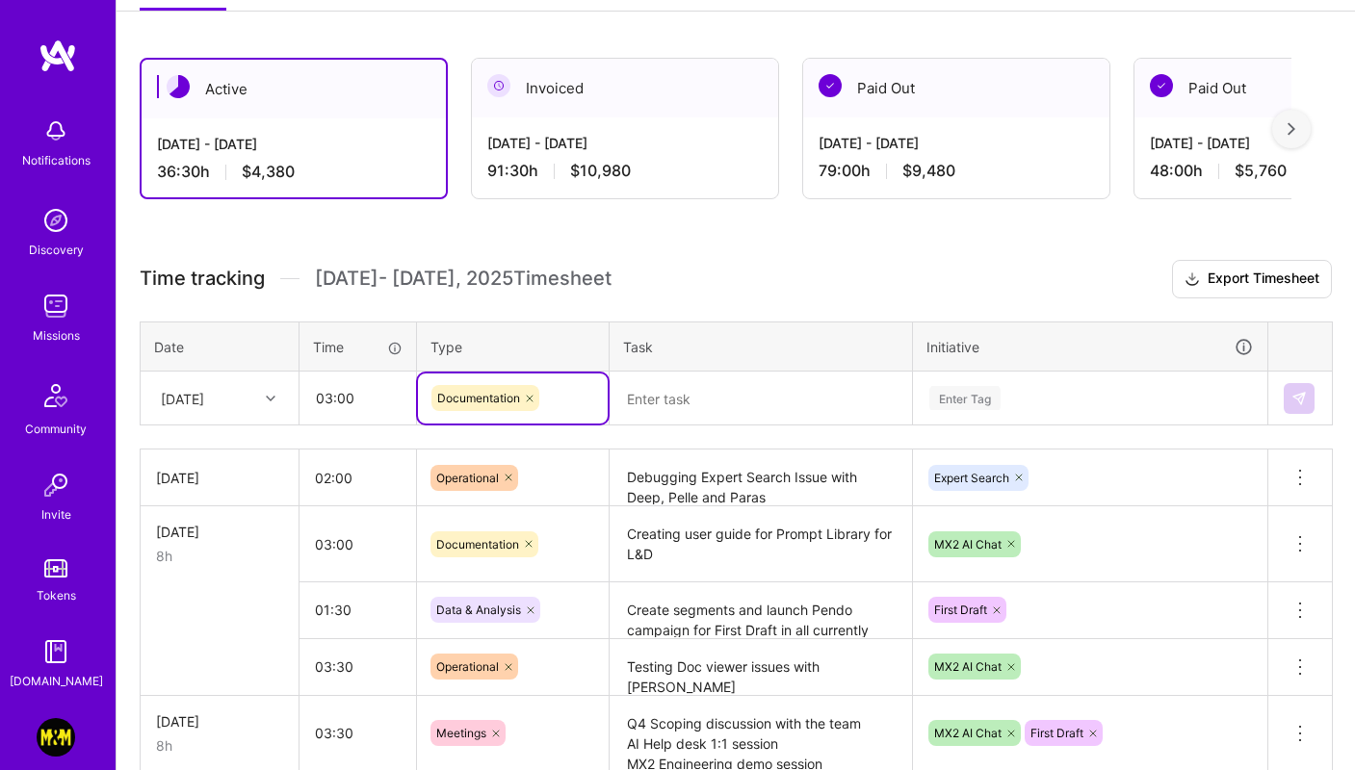
click at [690, 538] on textarea "Creating user guide for Prompt Library for L&D" at bounding box center [760, 544] width 298 height 72
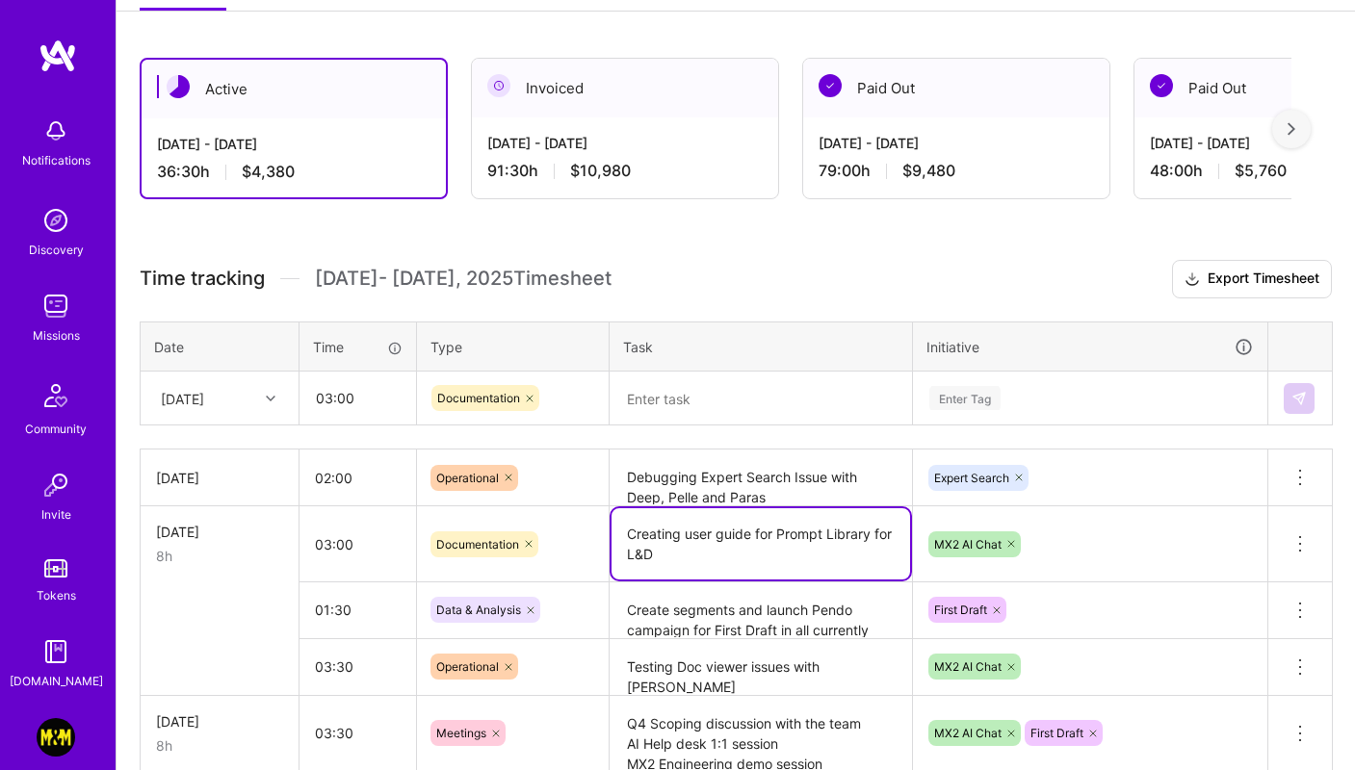
click at [690, 538] on textarea "Creating user guide for Prompt Library for L&D" at bounding box center [760, 543] width 298 height 71
click at [647, 408] on textarea at bounding box center [760, 399] width 298 height 51
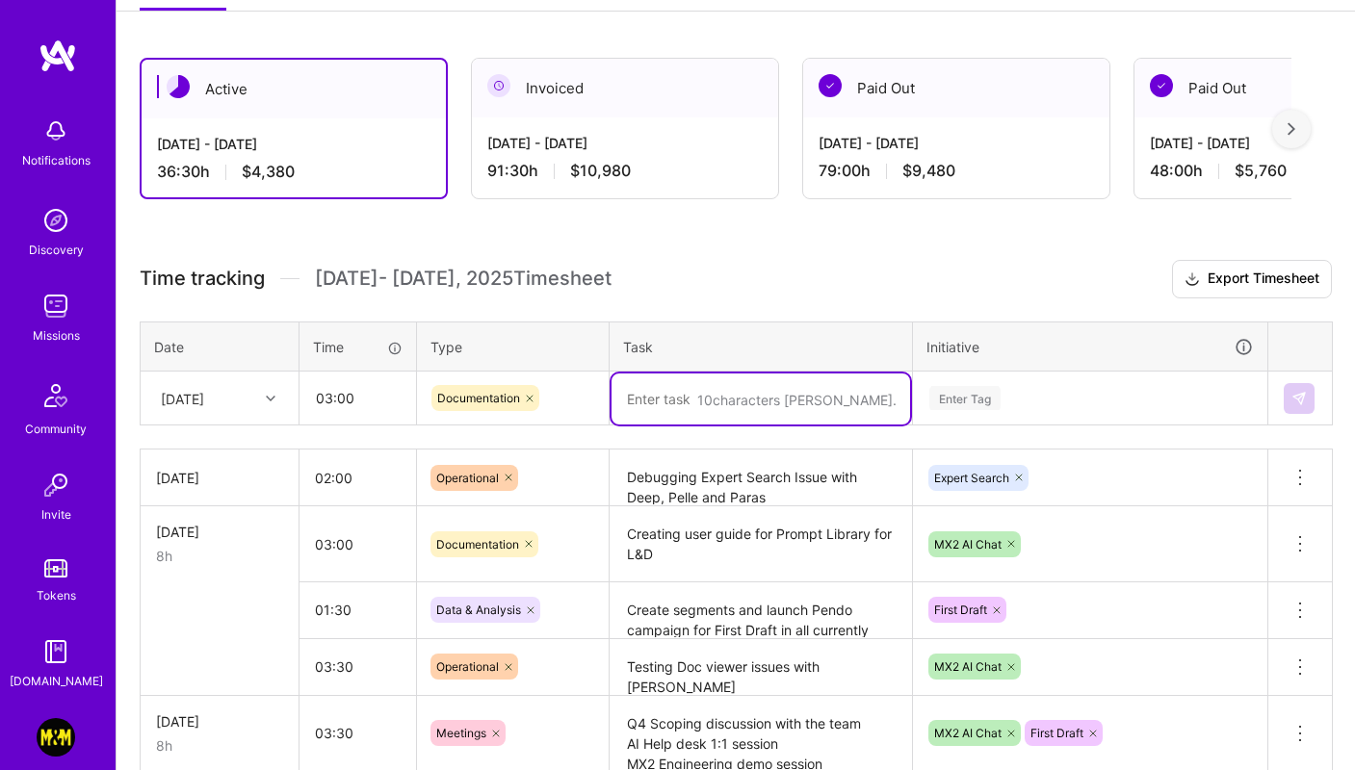
paste textarea "Creating user guide for Prompt Library for L&D"
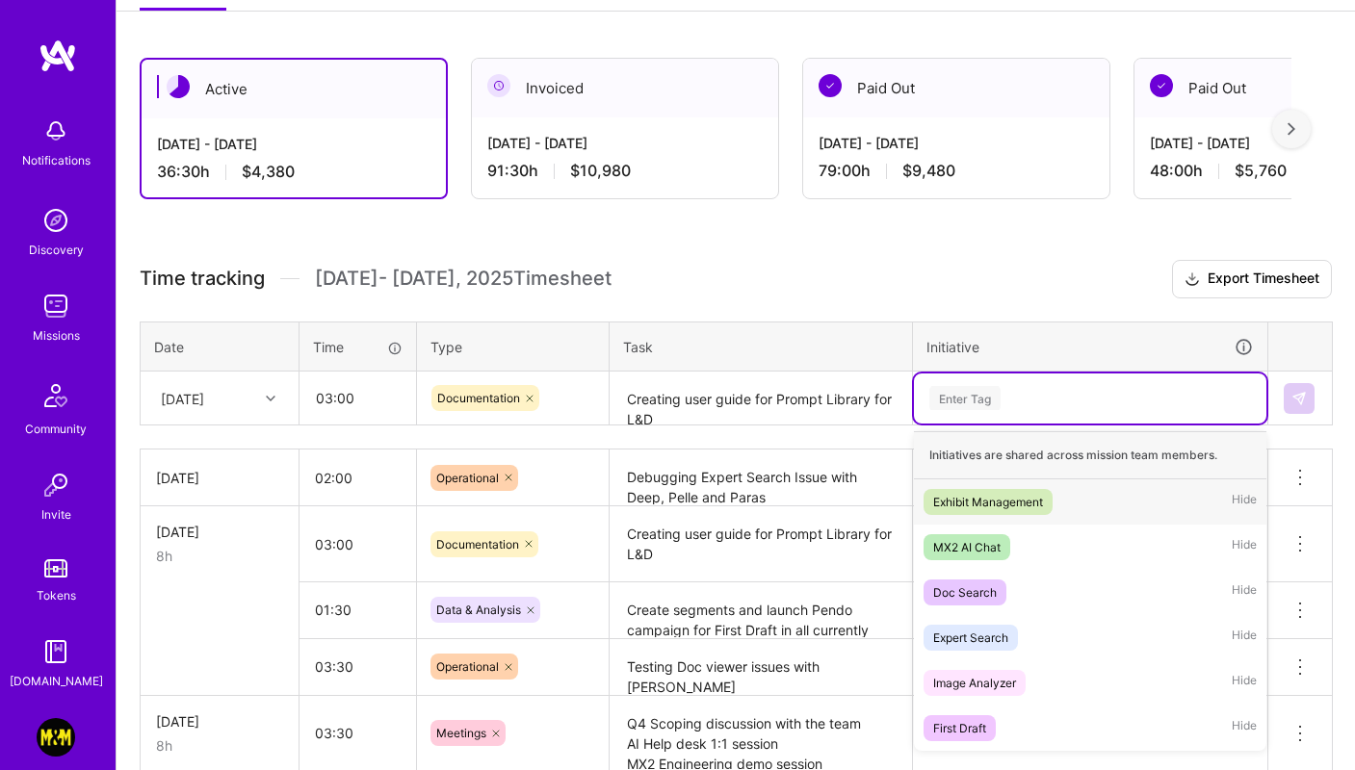
click at [1019, 393] on div "Enter Tag" at bounding box center [1089, 398] width 325 height 24
click at [960, 540] on div "MX2 AI Chat" at bounding box center [966, 547] width 67 height 20
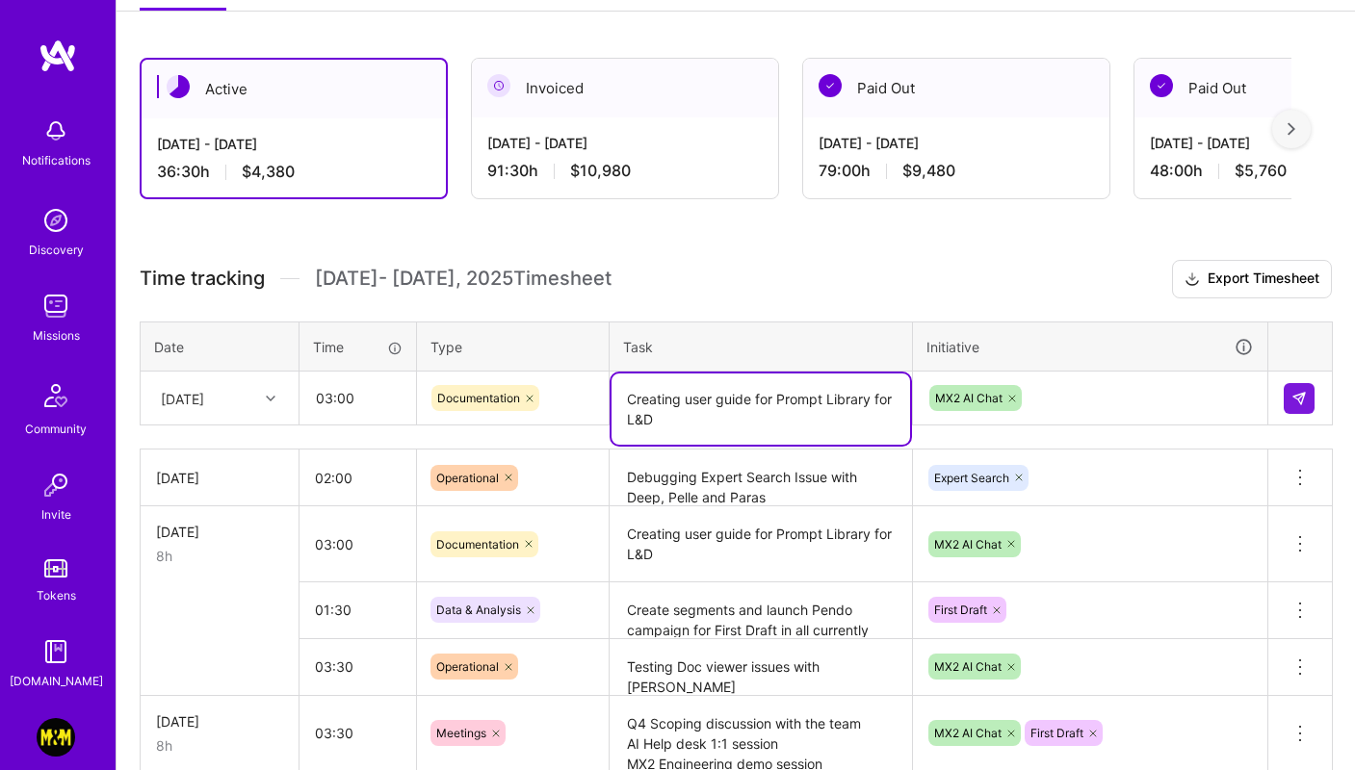
click at [687, 421] on textarea "Creating user guide for Prompt Library for L&D" at bounding box center [760, 409] width 298 height 71
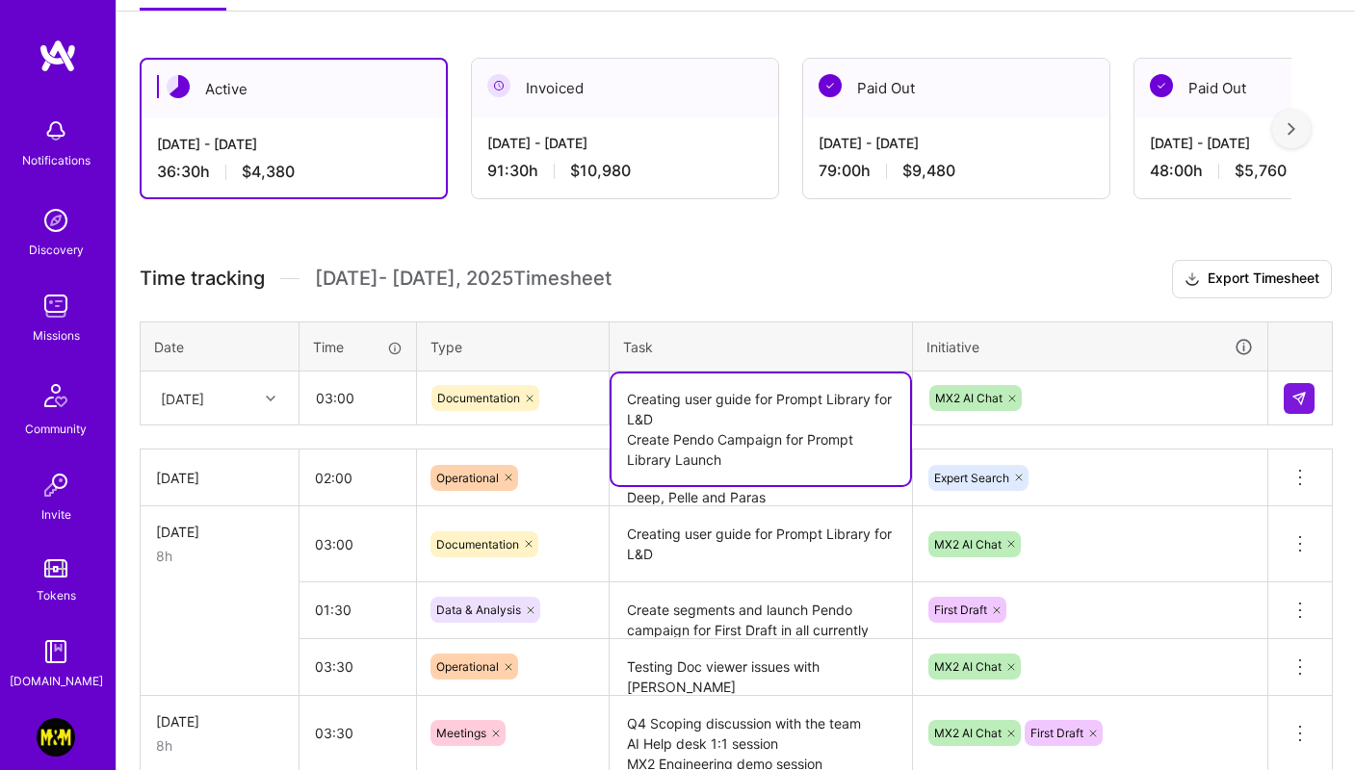
type textarea "Creating user guide for Prompt Library for L&D Create Pendo Campaign for Prompt…"
click at [1281, 391] on td at bounding box center [1300, 399] width 65 height 54
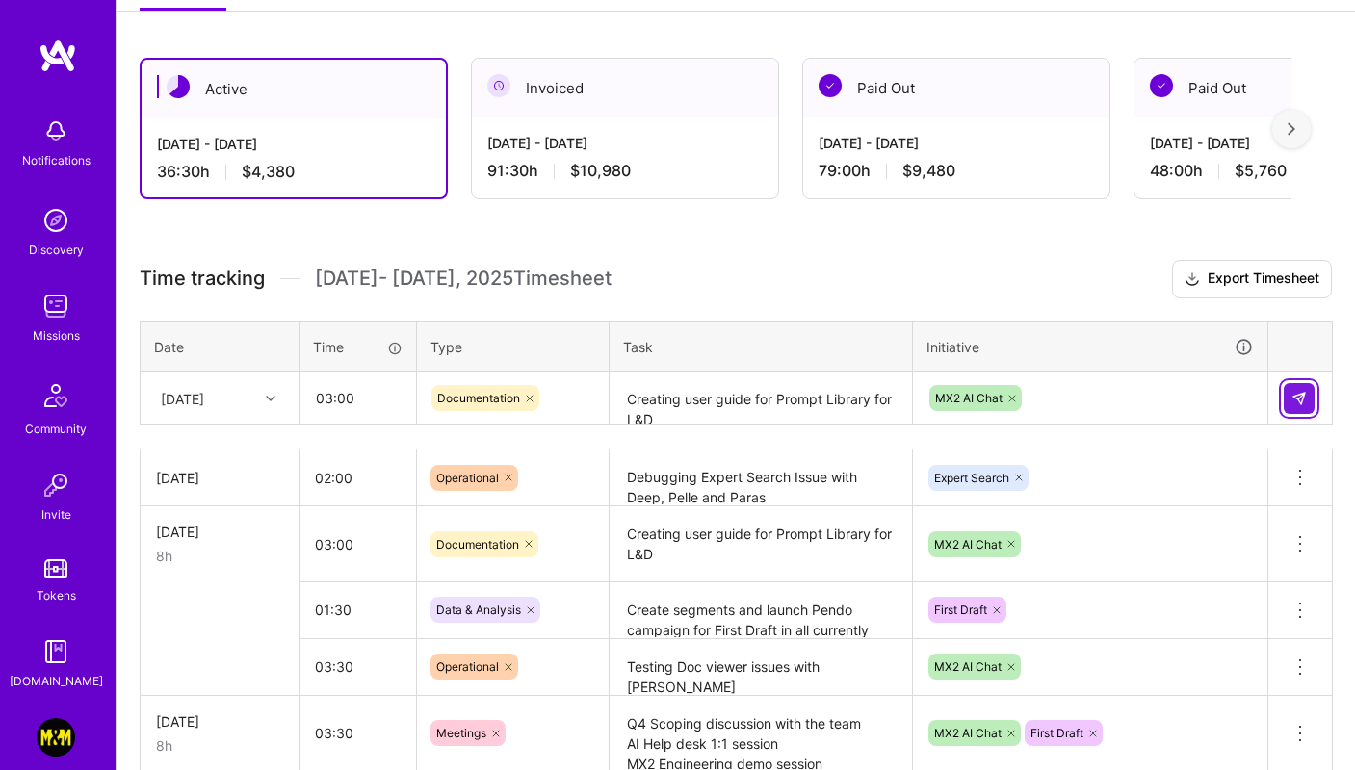
click at [1290, 391] on button at bounding box center [1298, 398] width 31 height 31
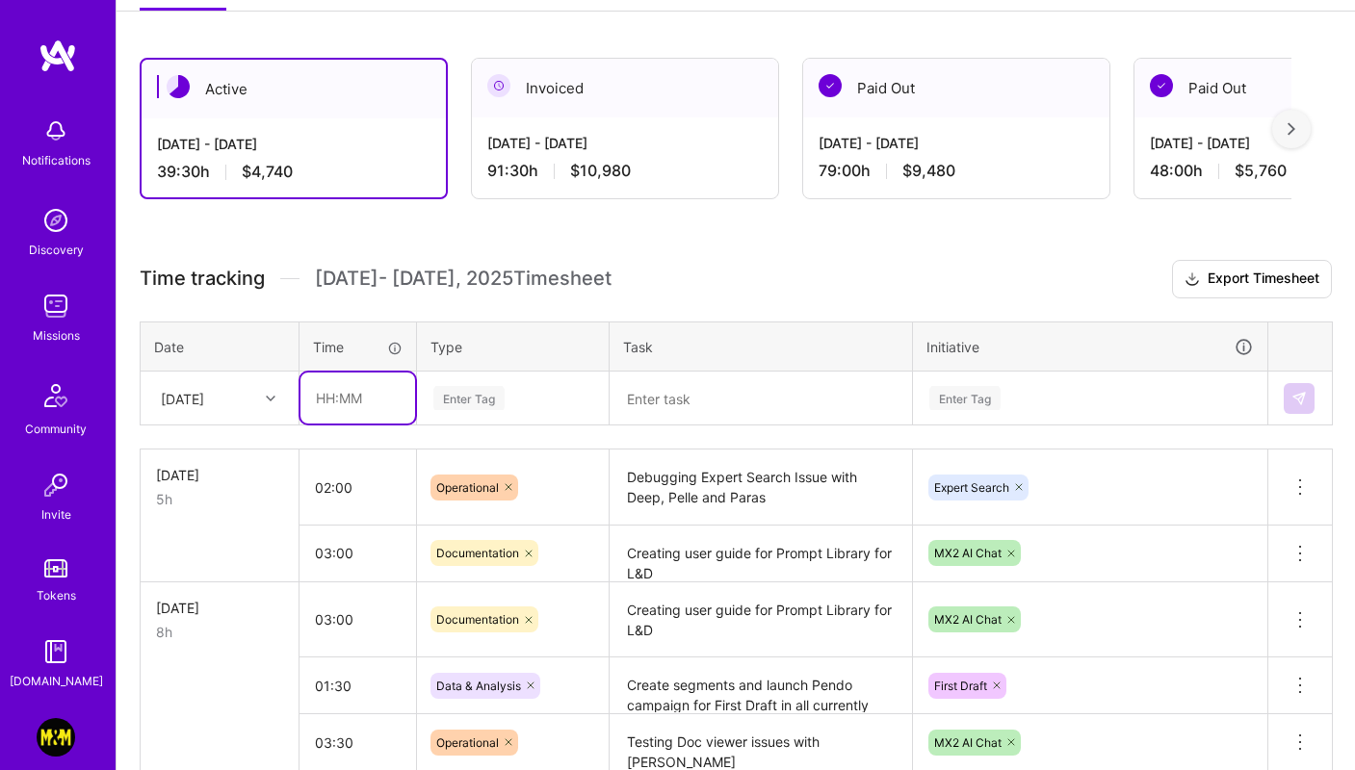
click at [342, 396] on input "text" at bounding box center [357, 398] width 115 height 51
type input "02:00"
click at [532, 402] on div "Enter Tag" at bounding box center [512, 398] width 163 height 24
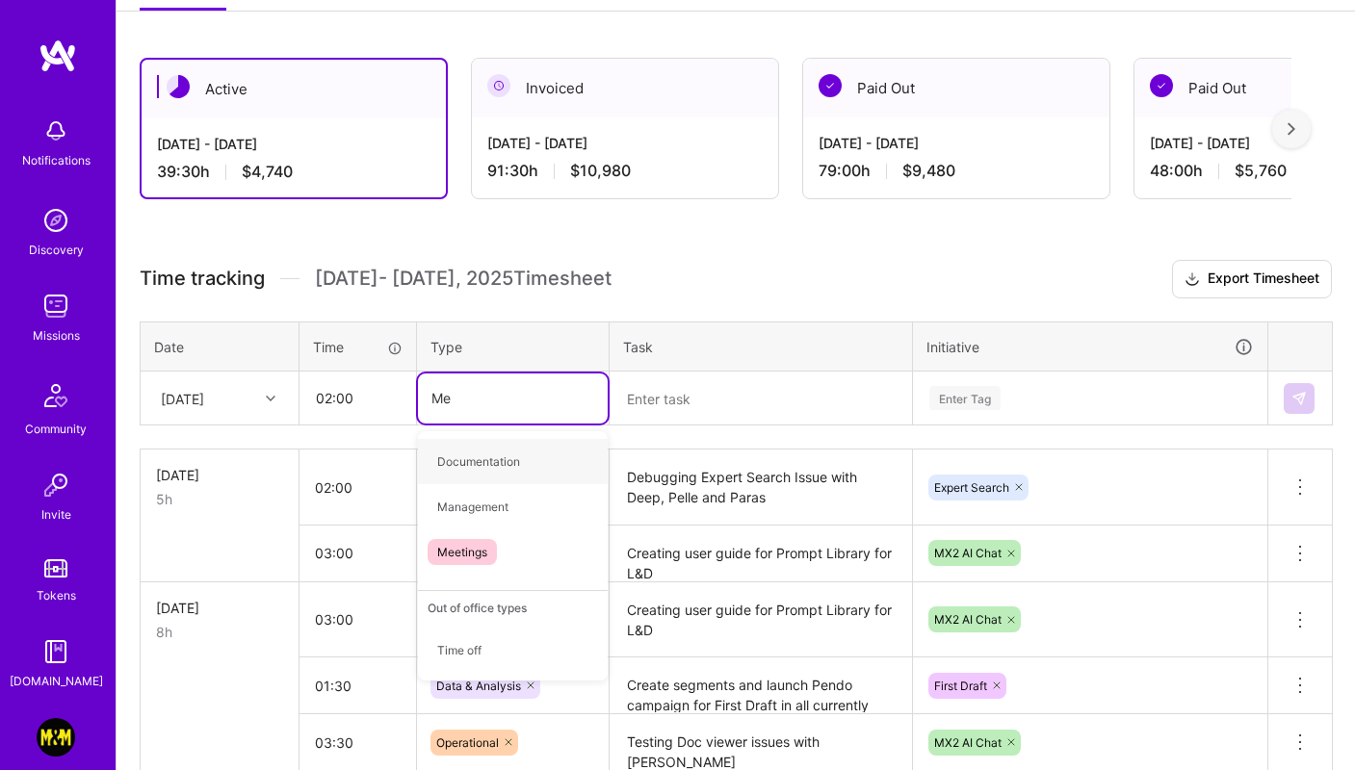
type input "Mee"
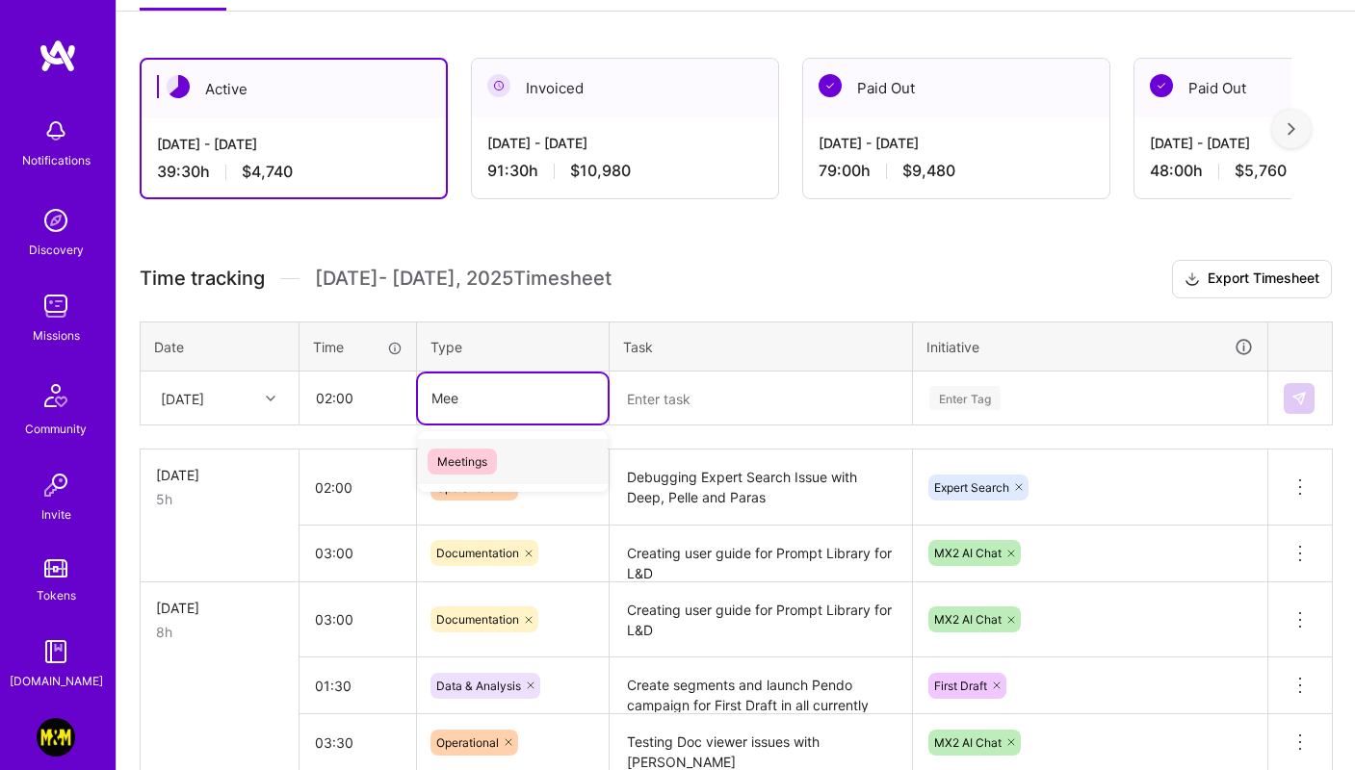
click at [444, 460] on span "Meetings" at bounding box center [461, 462] width 69 height 26
click at [746, 386] on textarea at bounding box center [760, 399] width 298 height 51
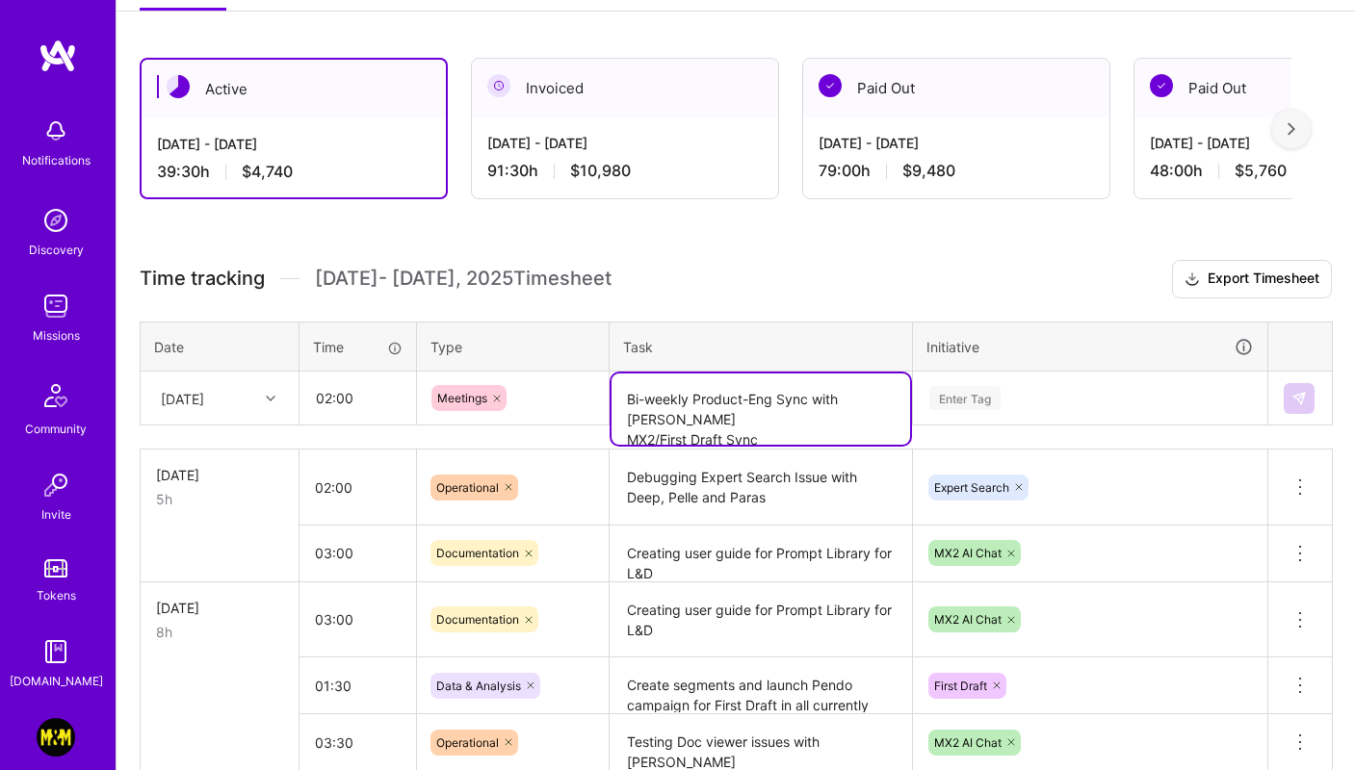
type textarea "Bi-weekly Product-Eng Sync with [PERSON_NAME] MX2/First Draft Sync"
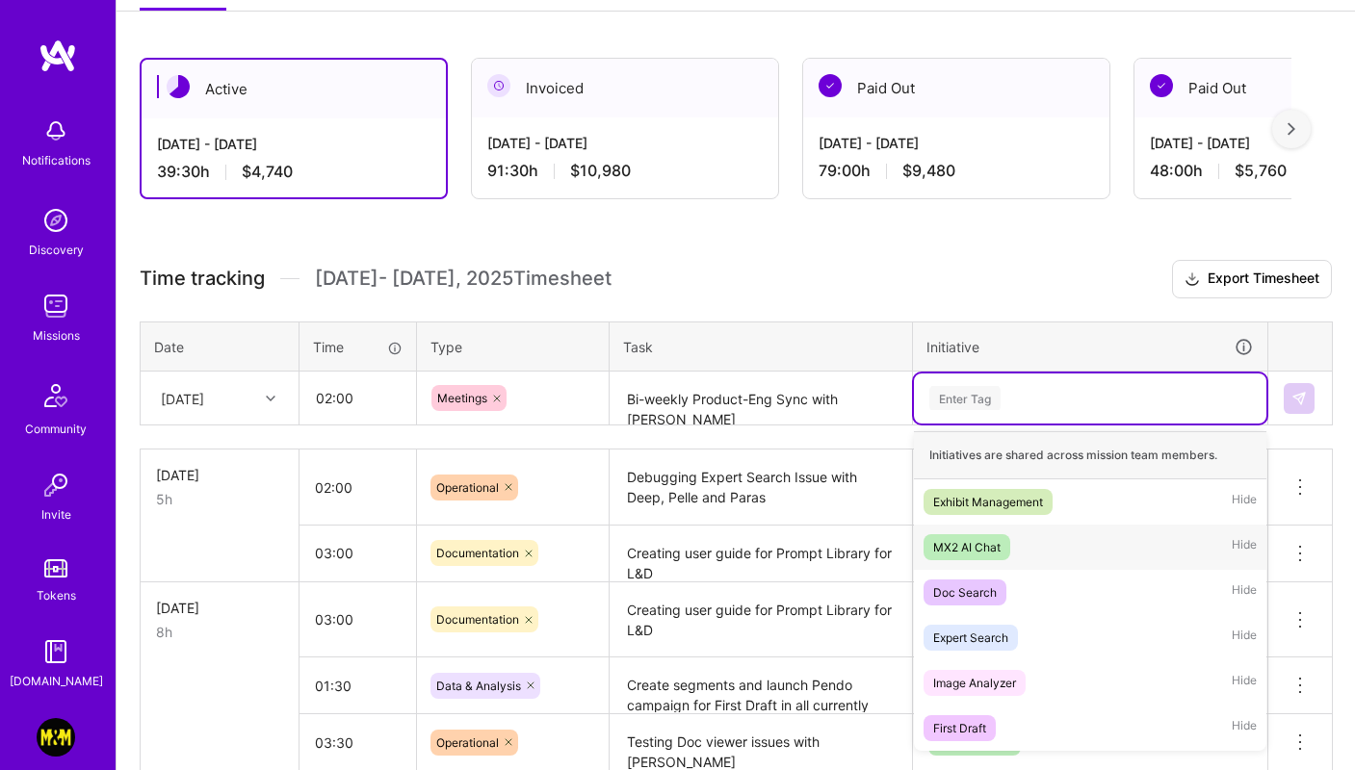
click at [1038, 557] on div "MX2 AI Chat Hide" at bounding box center [1090, 547] width 352 height 45
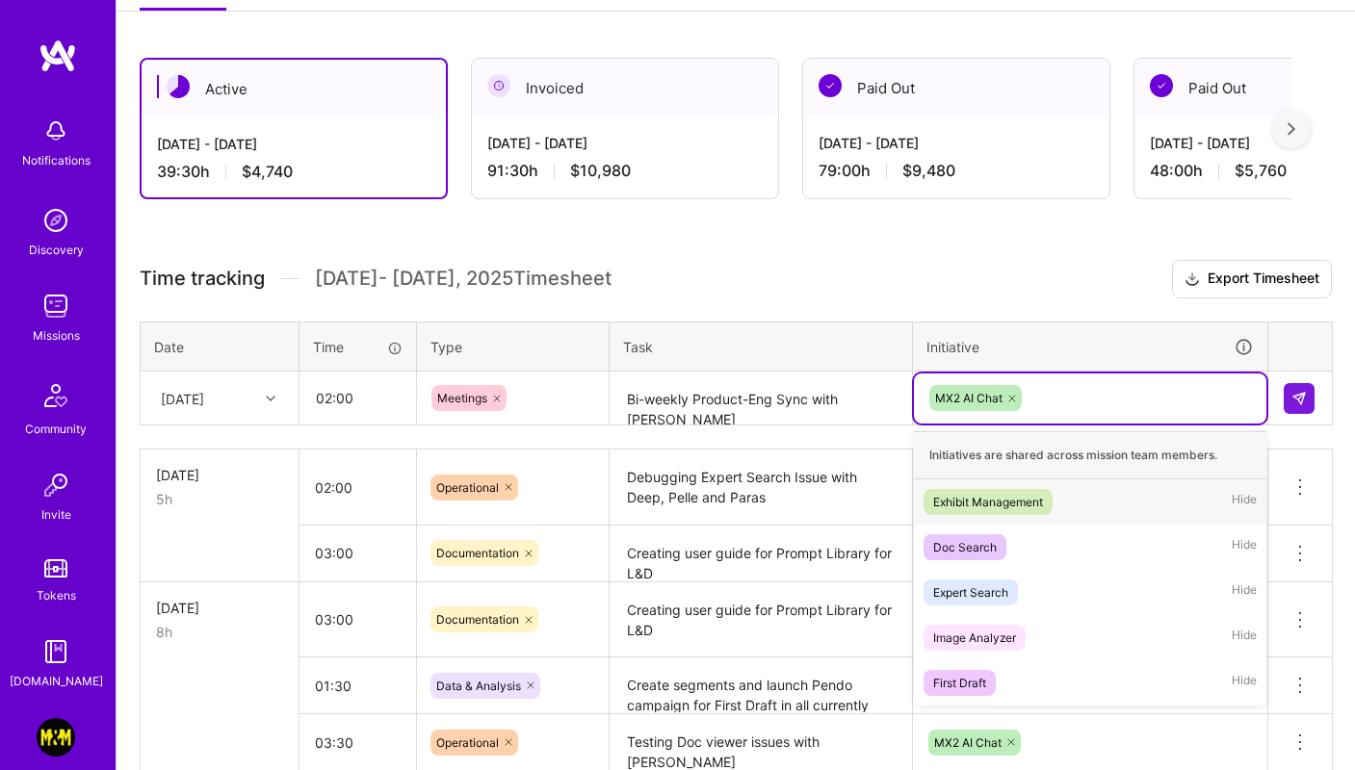
click at [1074, 402] on div "MX2 AI Chat" at bounding box center [1089, 398] width 325 height 30
click at [1023, 675] on div "First Draft Hide" at bounding box center [1090, 683] width 352 height 45
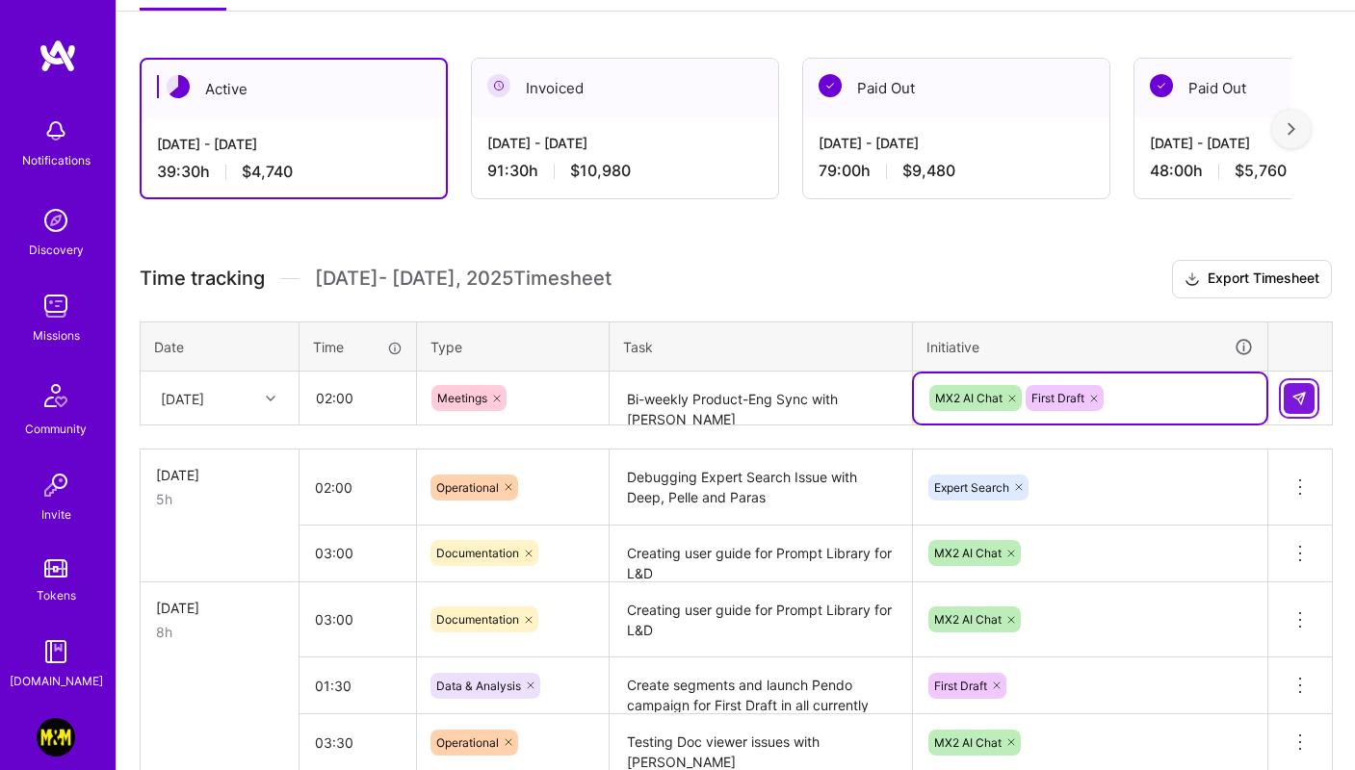
click at [1289, 394] on button at bounding box center [1298, 398] width 31 height 31
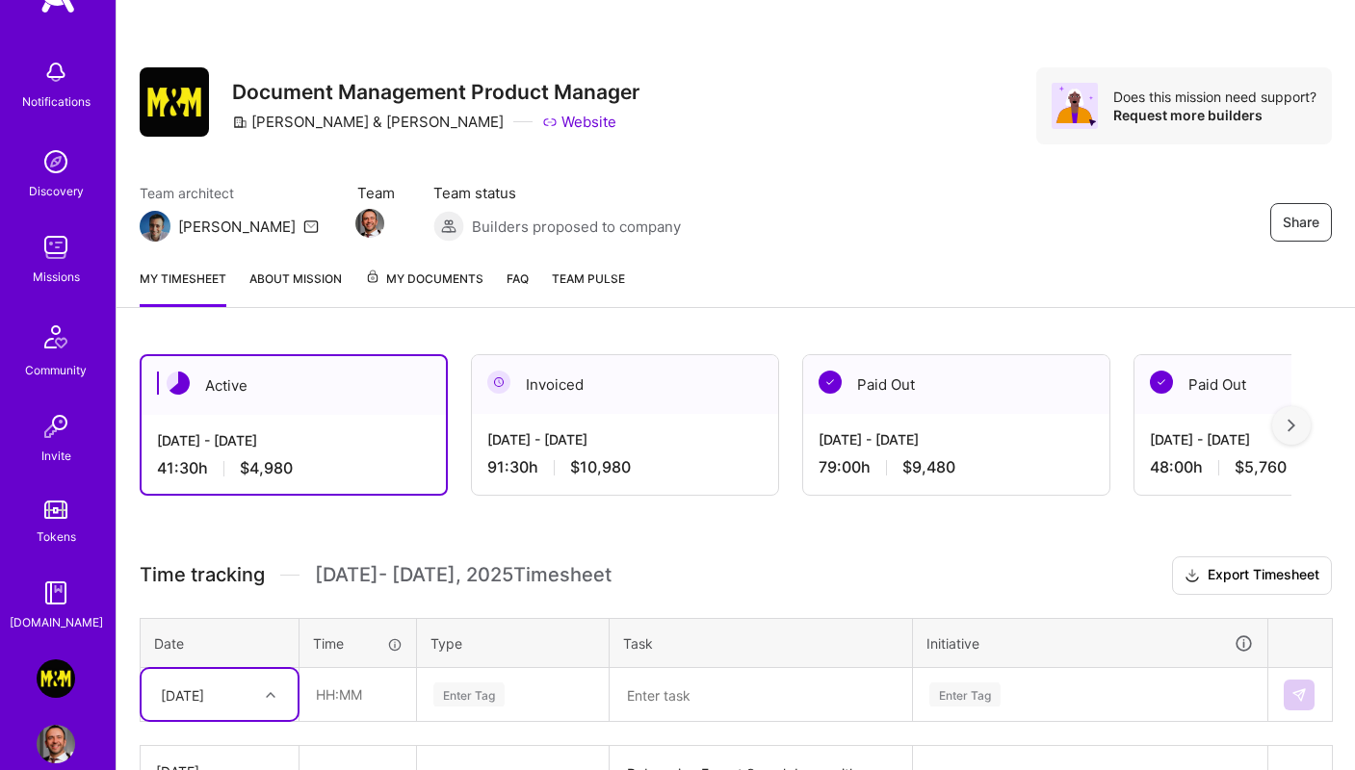
scroll to position [0, 0]
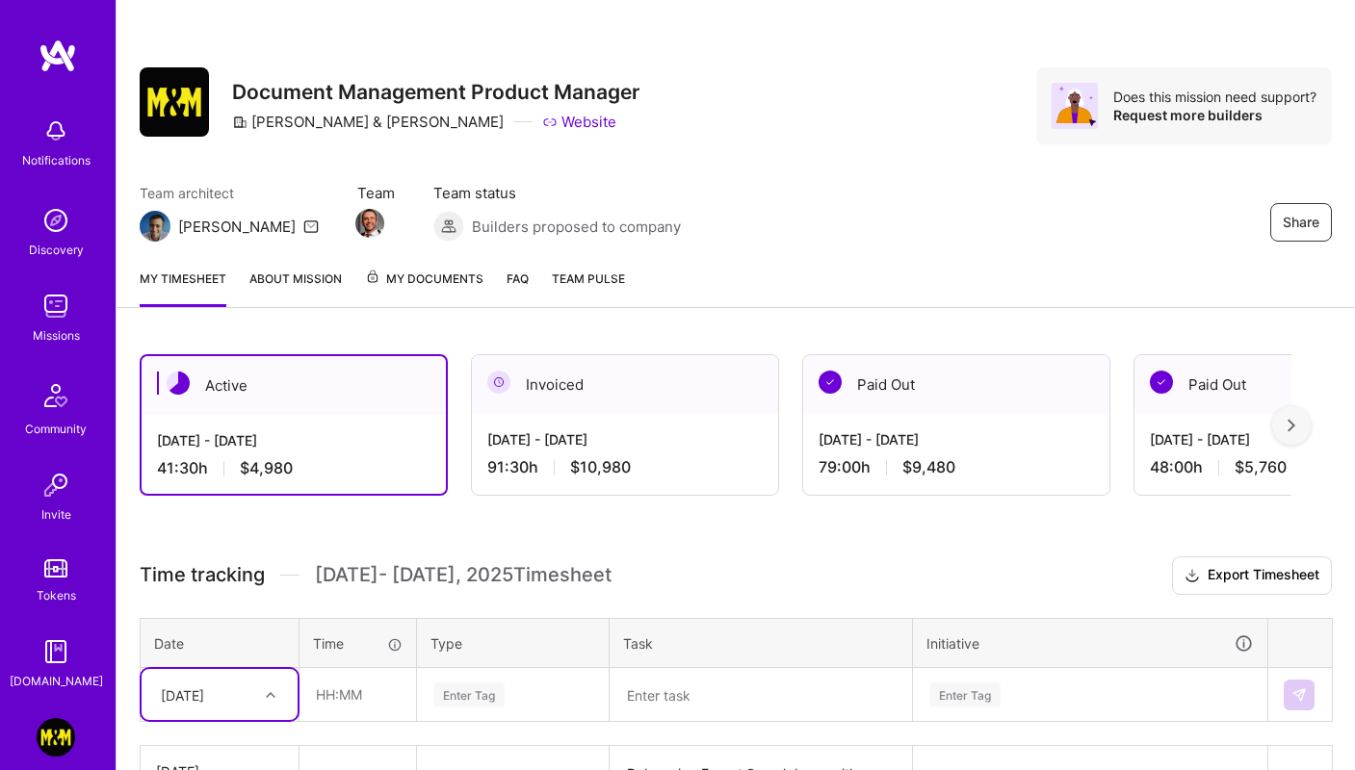
click at [47, 122] on img at bounding box center [56, 131] width 39 height 39
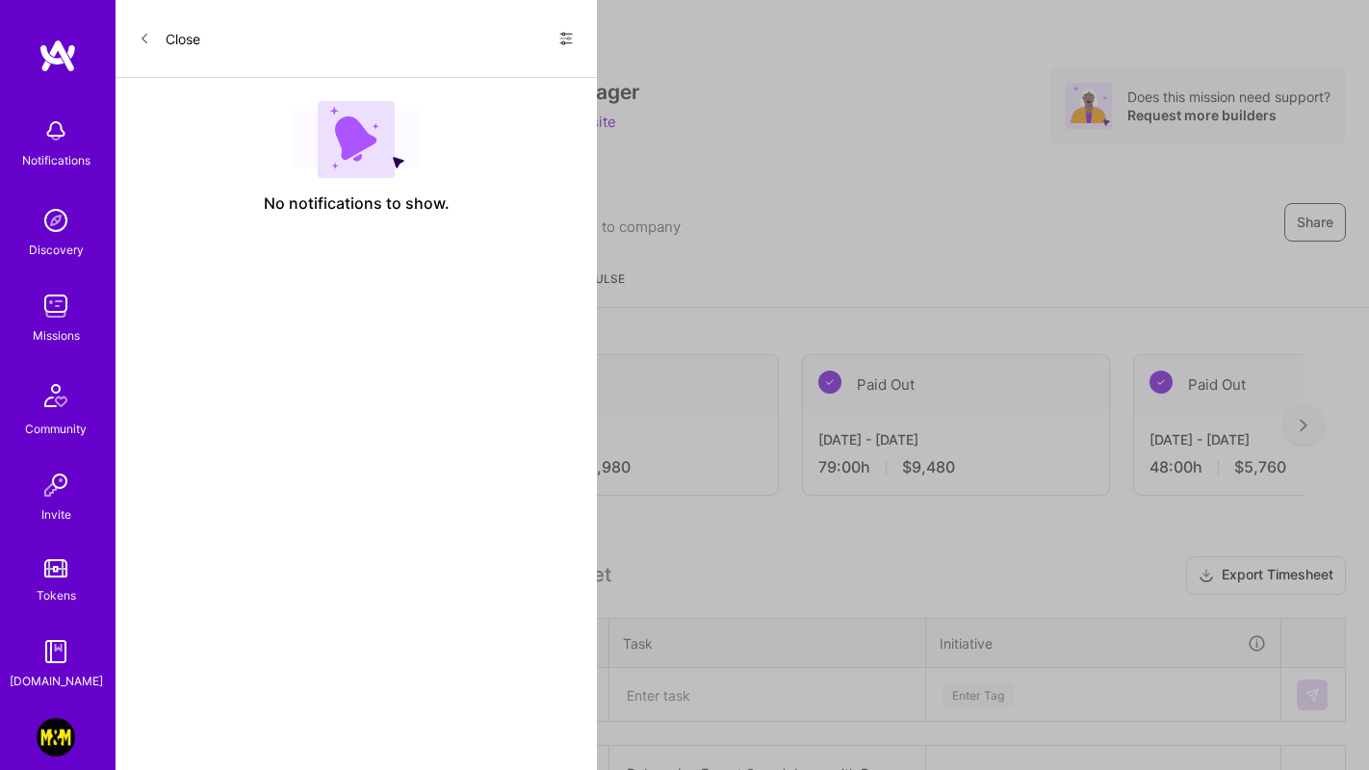
click at [147, 36] on icon at bounding box center [145, 39] width 12 height 12
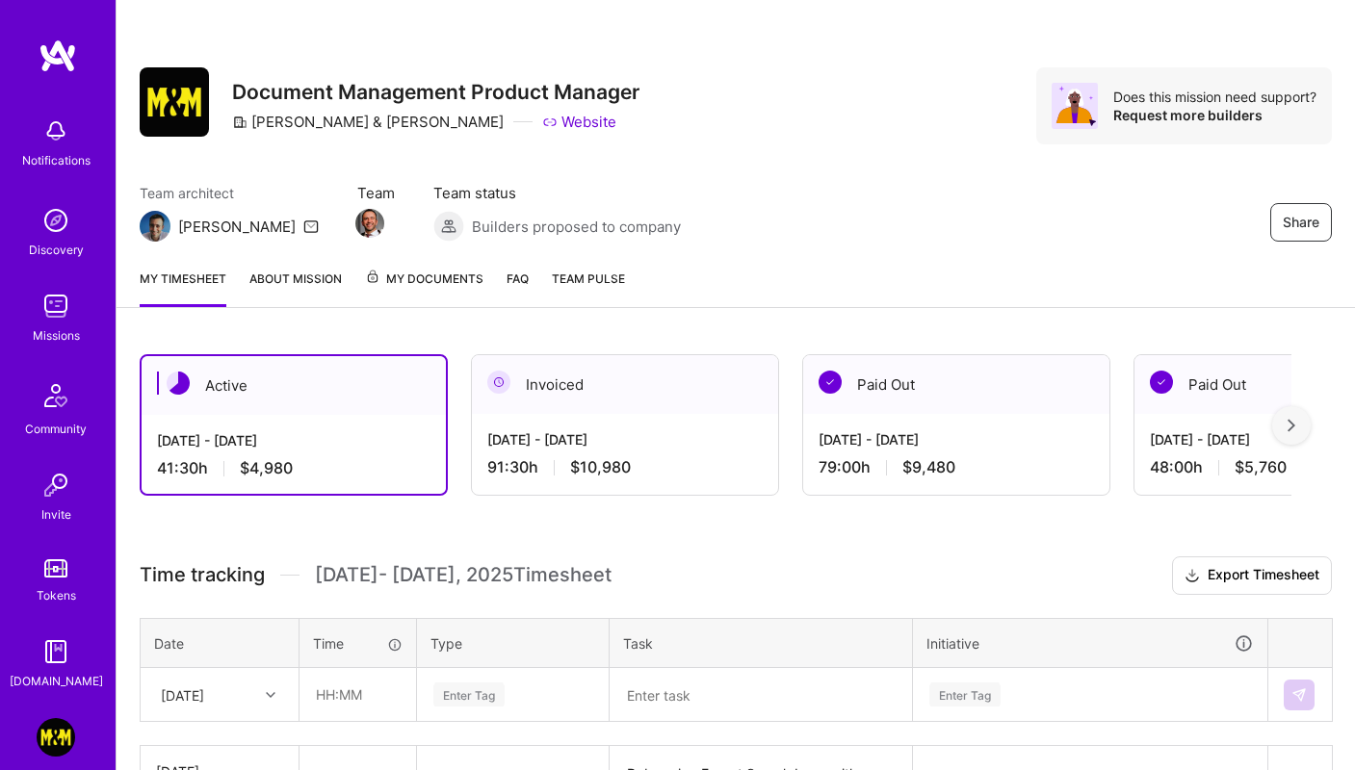
click at [37, 223] on img at bounding box center [56, 220] width 39 height 39
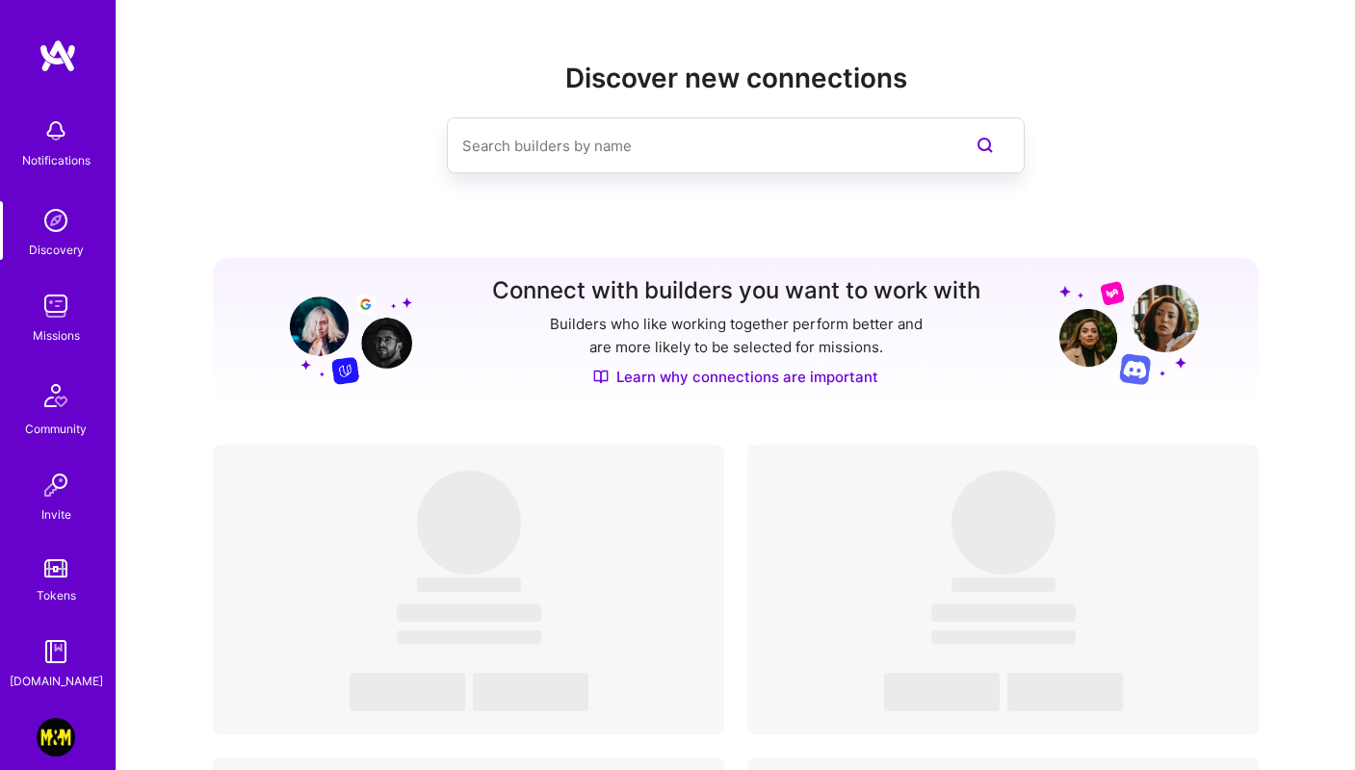
click at [53, 295] on img at bounding box center [56, 306] width 39 height 39
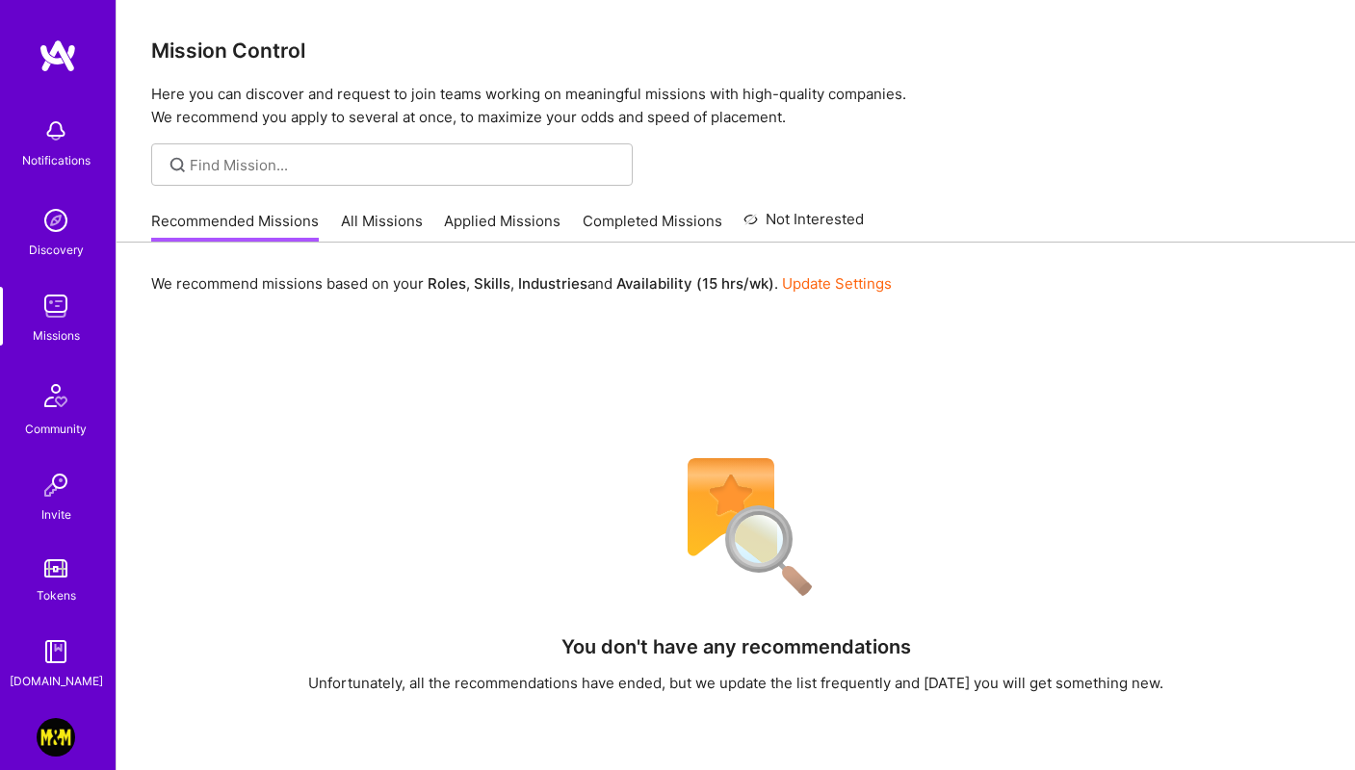
click at [366, 229] on link "All Missions" at bounding box center [382, 227] width 82 height 32
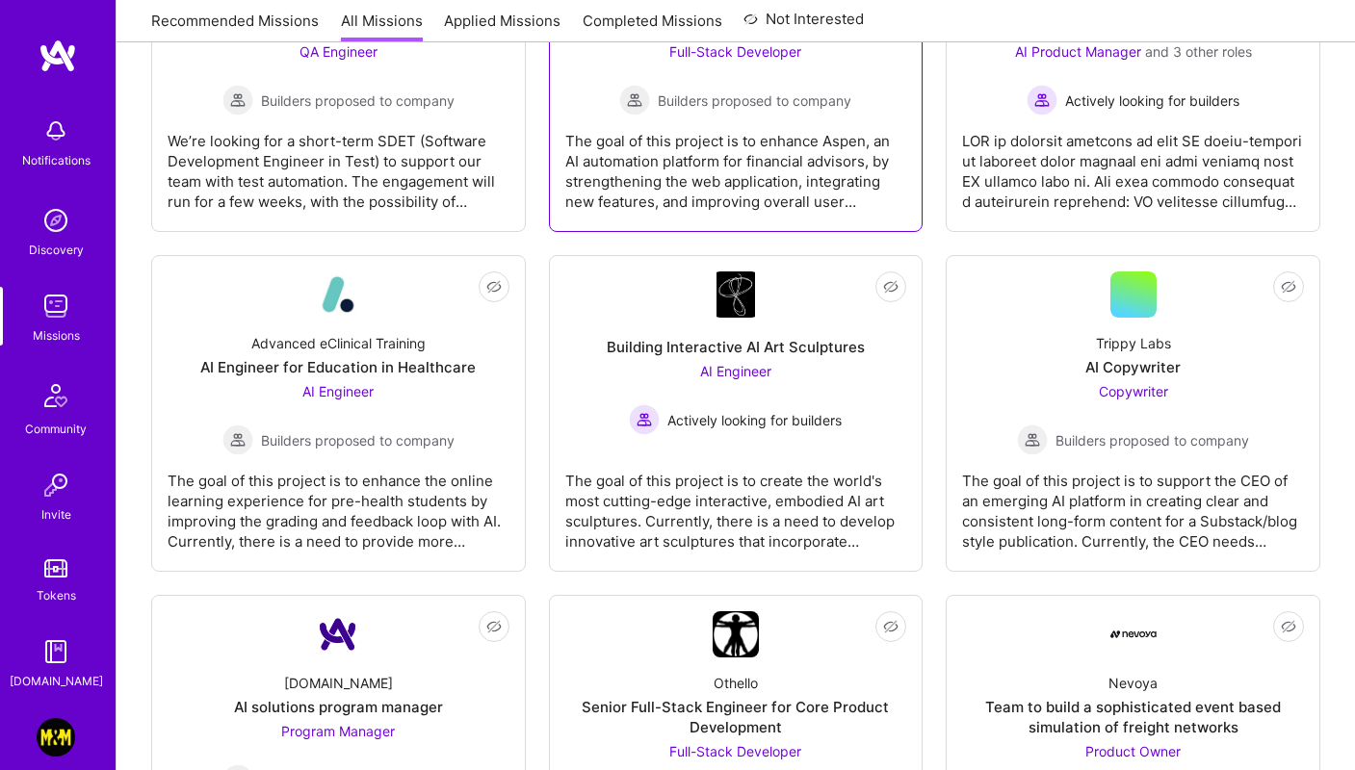
scroll to position [1169, 0]
